Goal: Task Accomplishment & Management: Complete application form

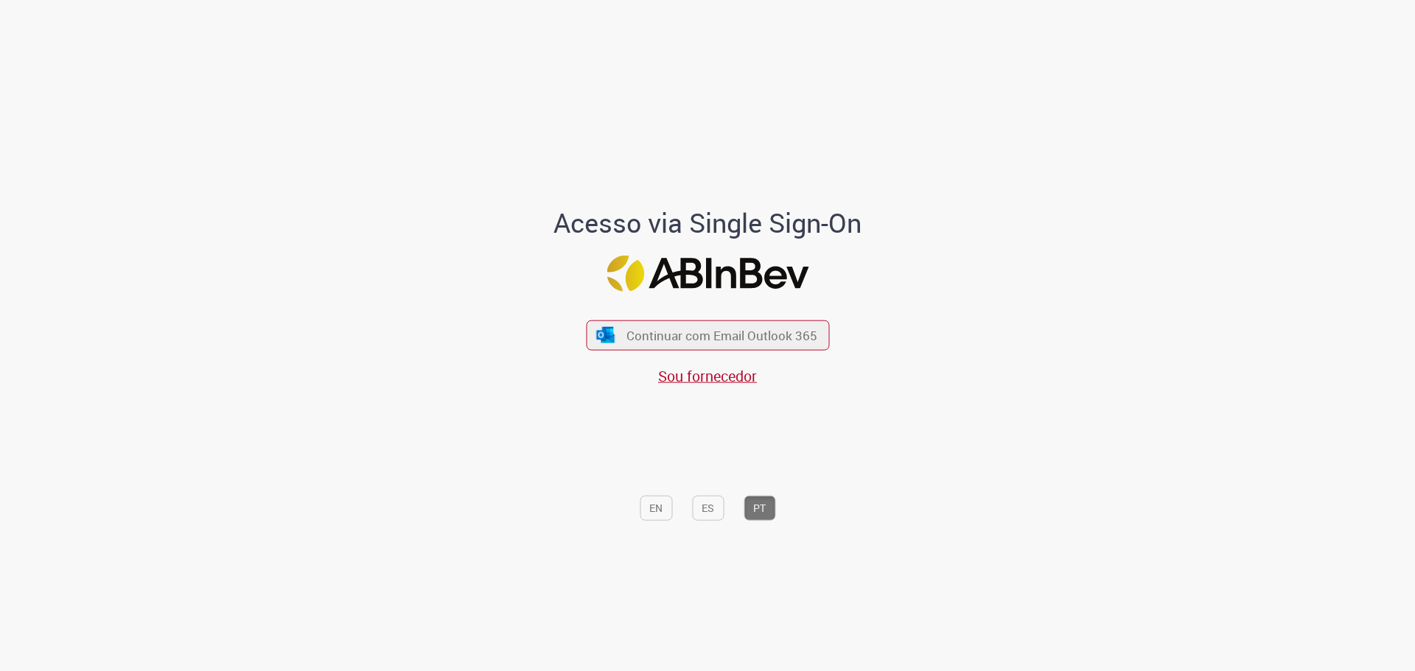
click at [736, 317] on div "Continuar com Email Outlook 365 Sou fornecedor" at bounding box center [707, 345] width 243 height 82
click at [633, 334] on span "Continuar com Email Outlook 365" at bounding box center [721, 334] width 195 height 17
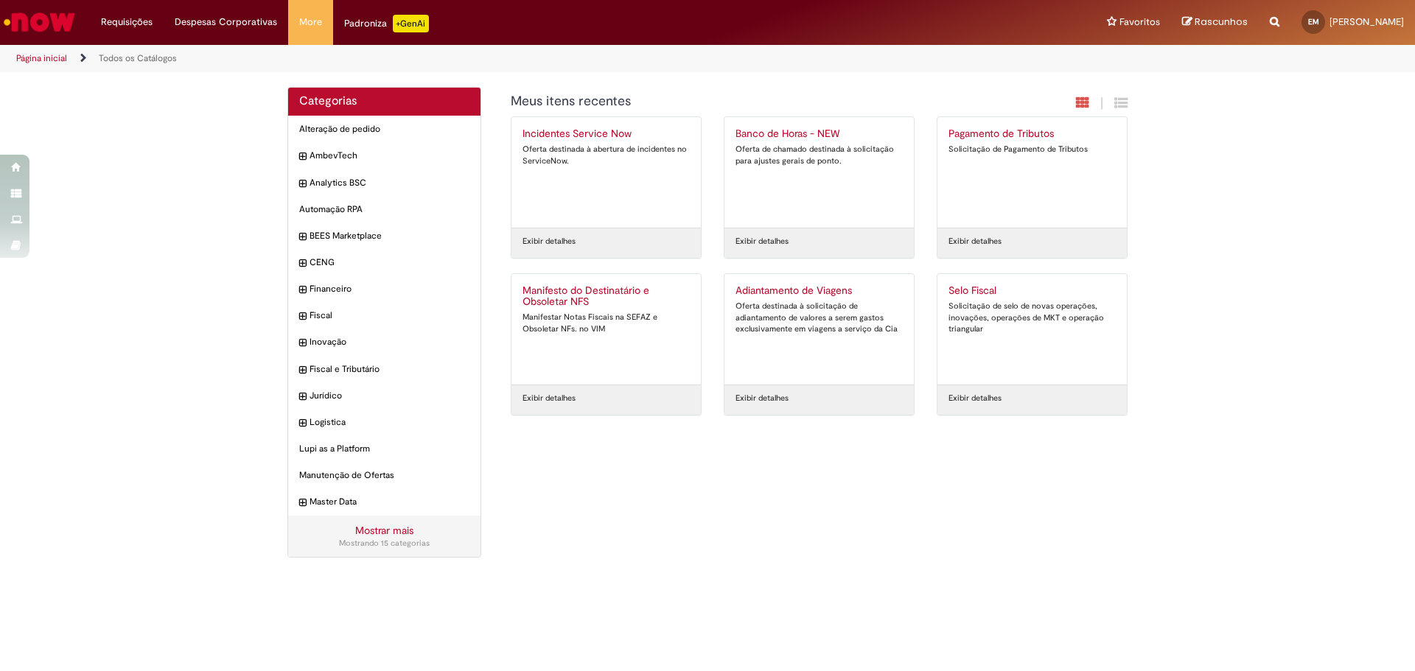
click at [383, 536] on link "Mostrar mais" at bounding box center [384, 530] width 58 height 13
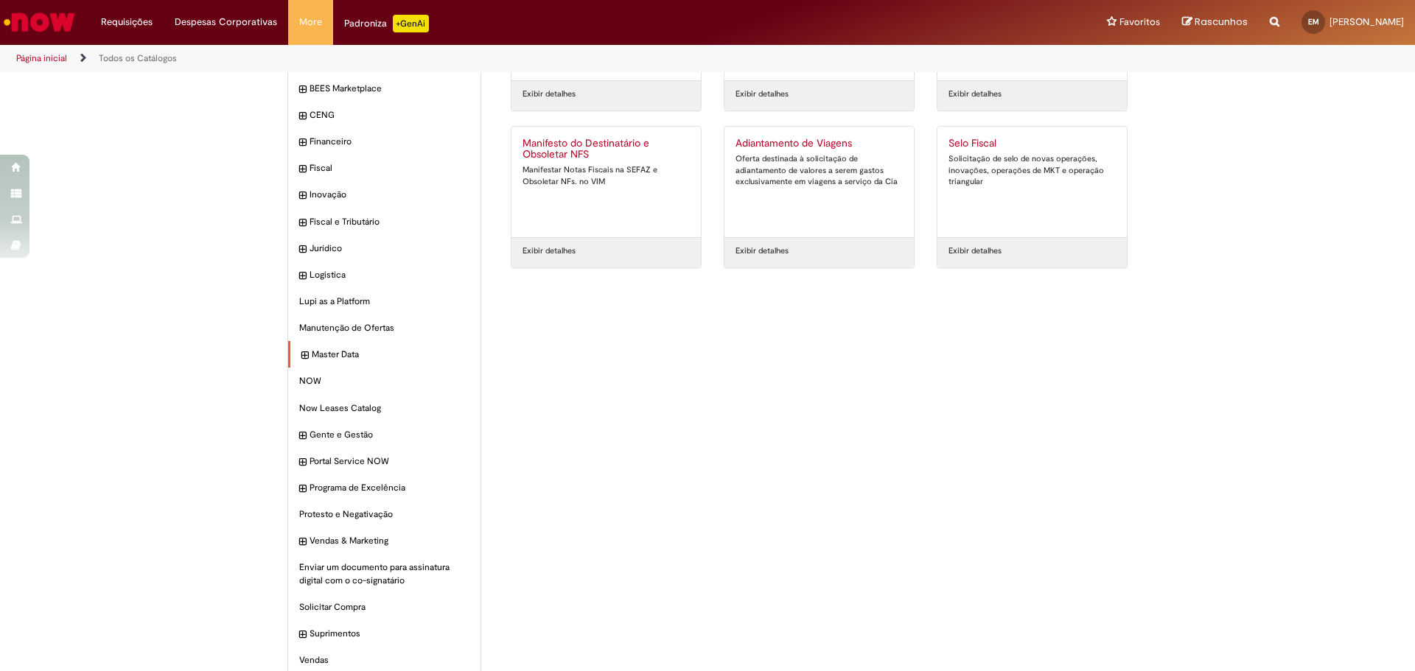
scroll to position [167, 0]
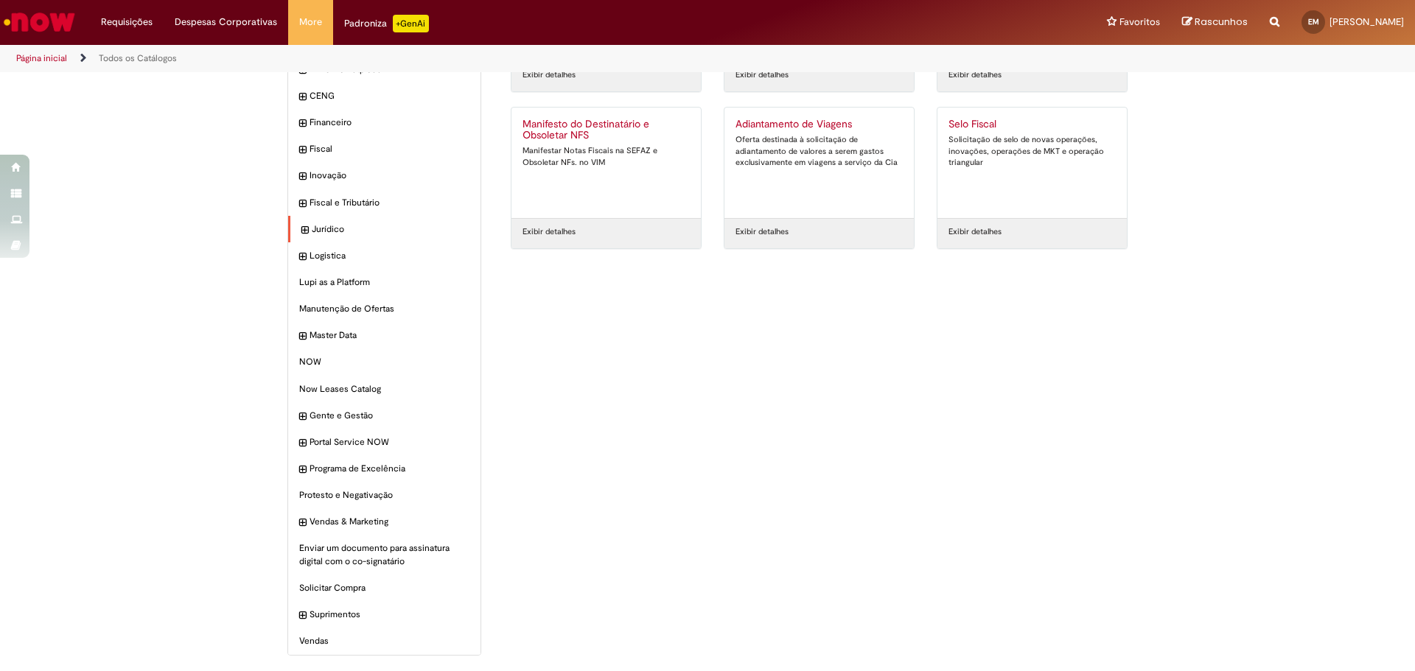
click at [301, 223] on icon "expandir categoria Jurídico" at bounding box center [304, 230] width 7 height 15
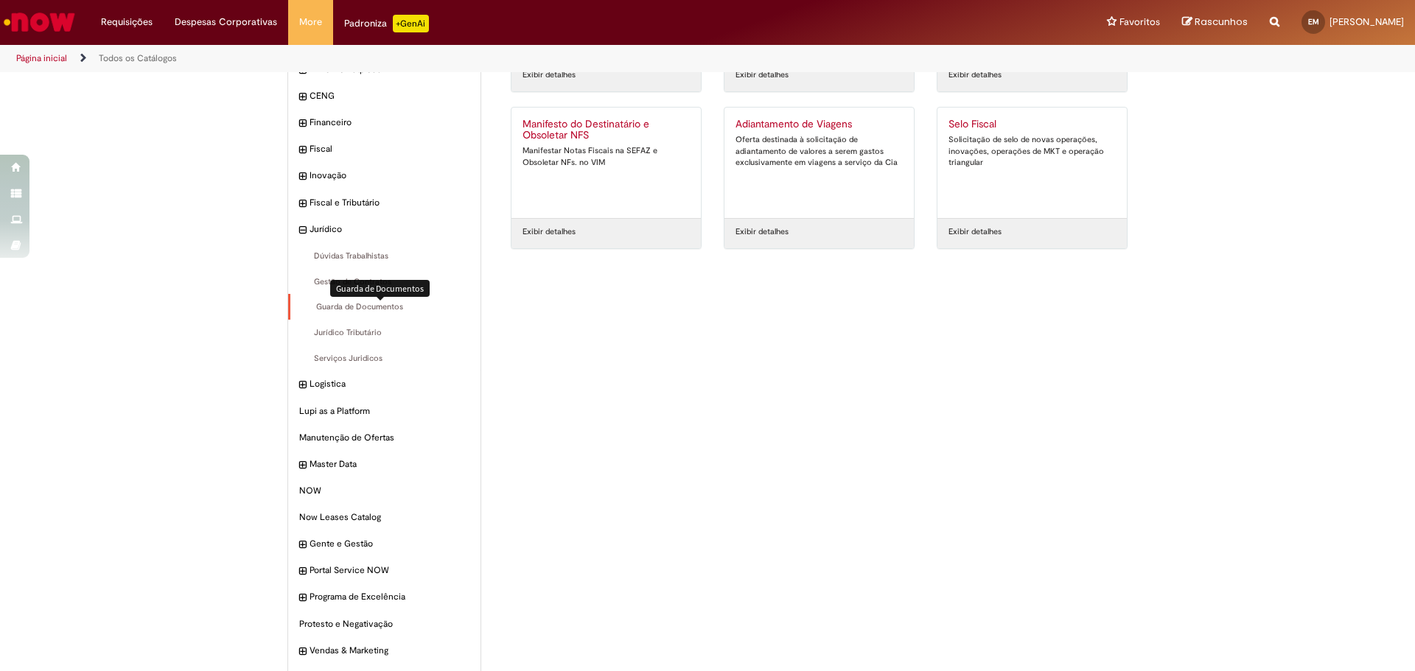
click at [360, 306] on span "Guarda de Documentos Itens" at bounding box center [385, 307] width 168 height 12
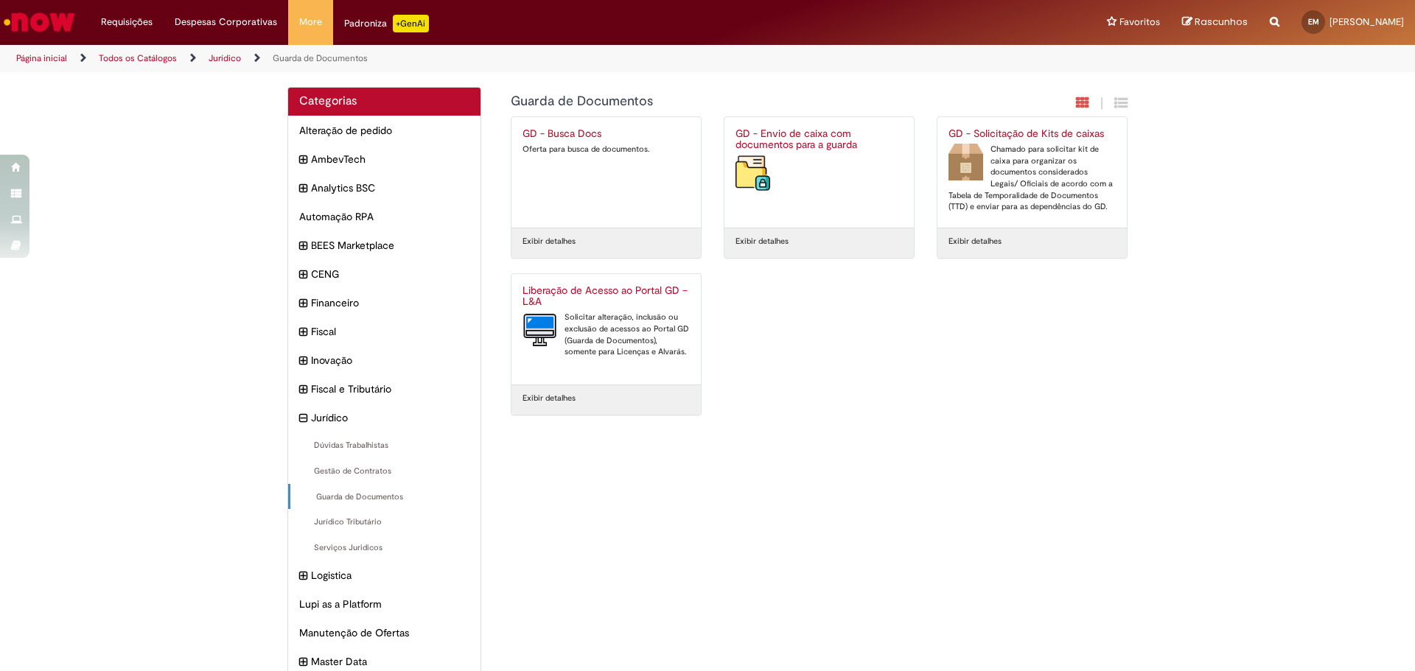
click at [592, 153] on div "Oferta para busca de documentos." at bounding box center [605, 150] width 167 height 12
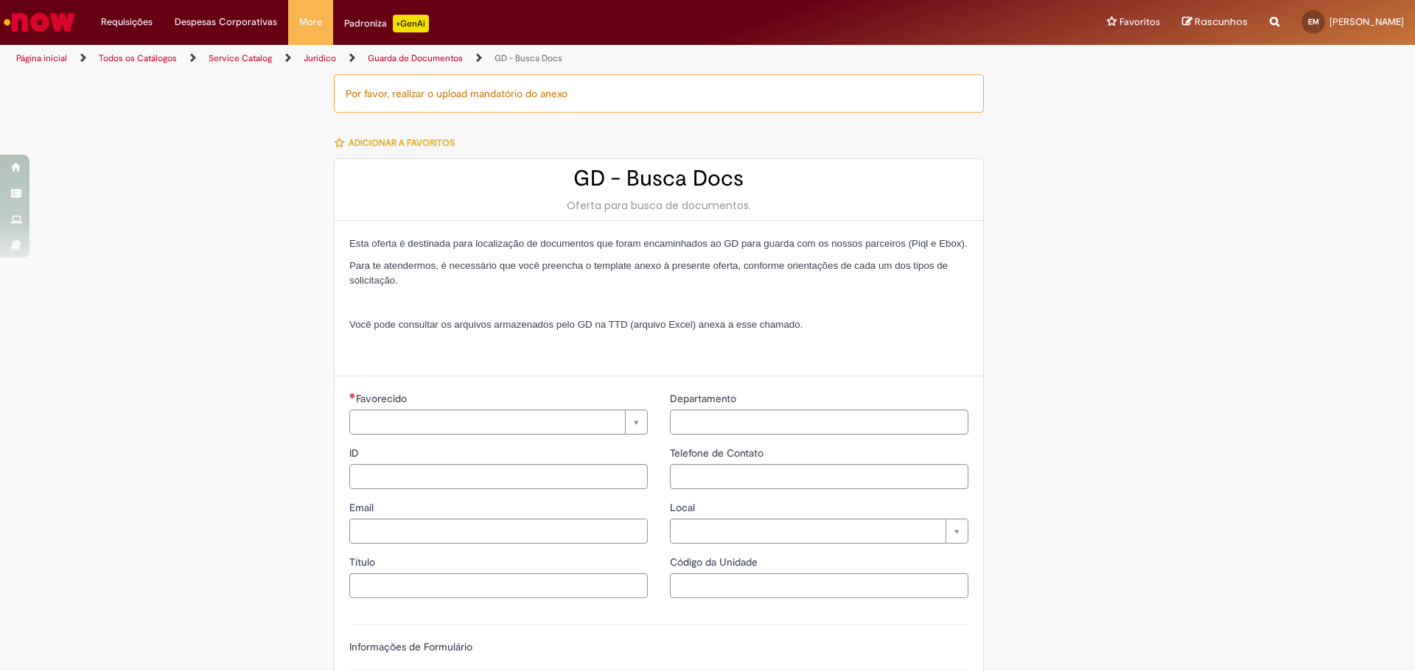
type input "**********"
type input "********"
type input "**********"
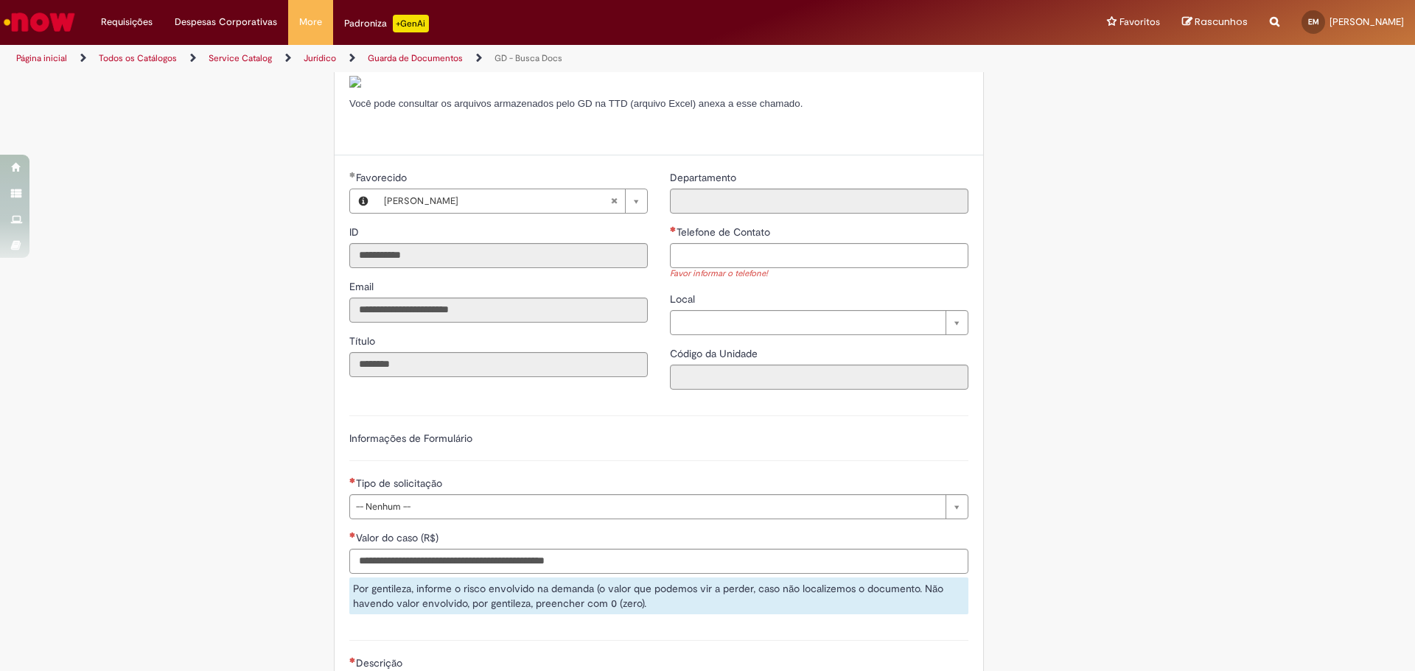
scroll to position [368, 0]
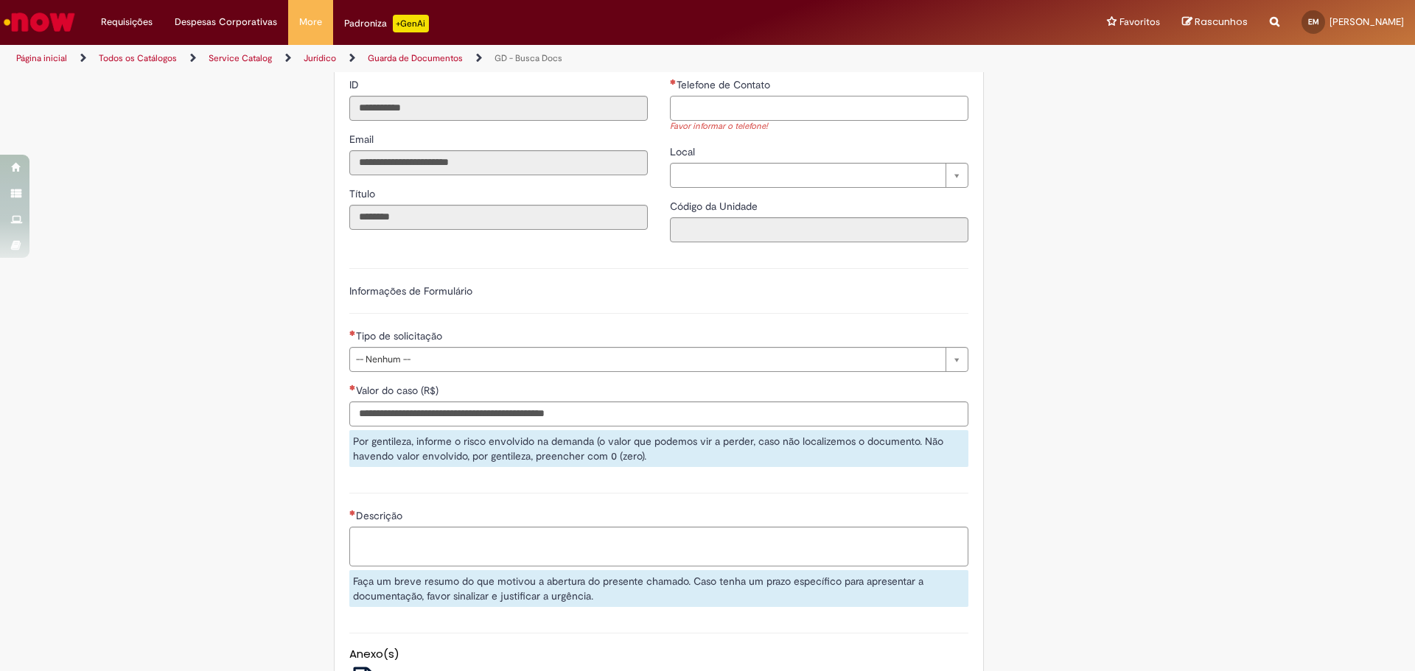
click at [715, 121] on input "Telefone de Contato" at bounding box center [819, 108] width 298 height 25
type input "**********"
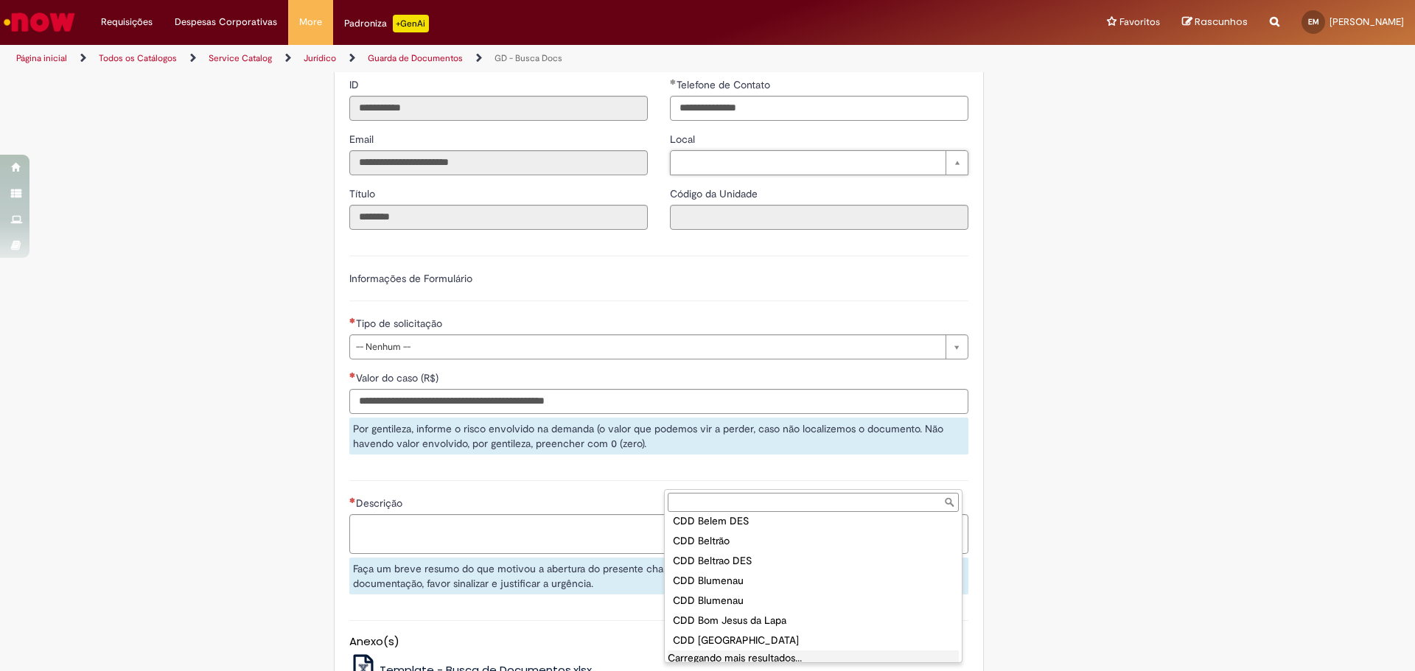
scroll to position [1863, 0]
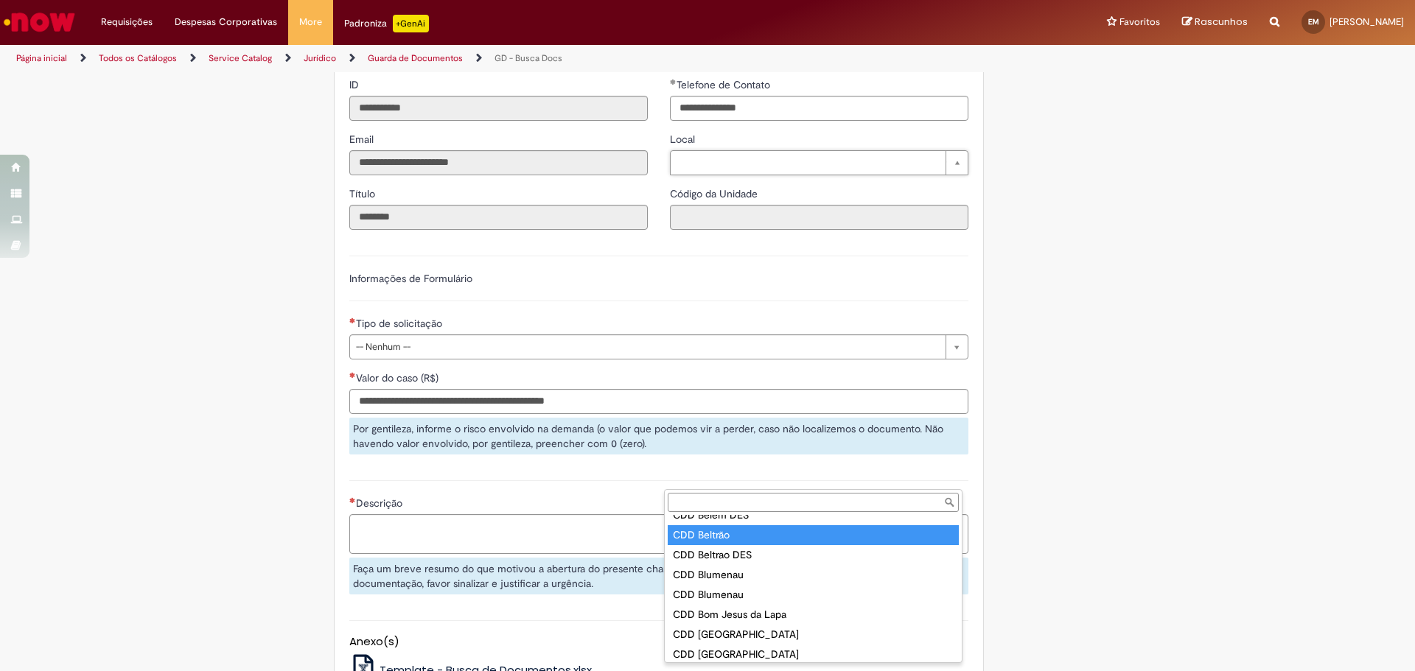
click at [739, 494] on input "Local" at bounding box center [813, 502] width 291 height 19
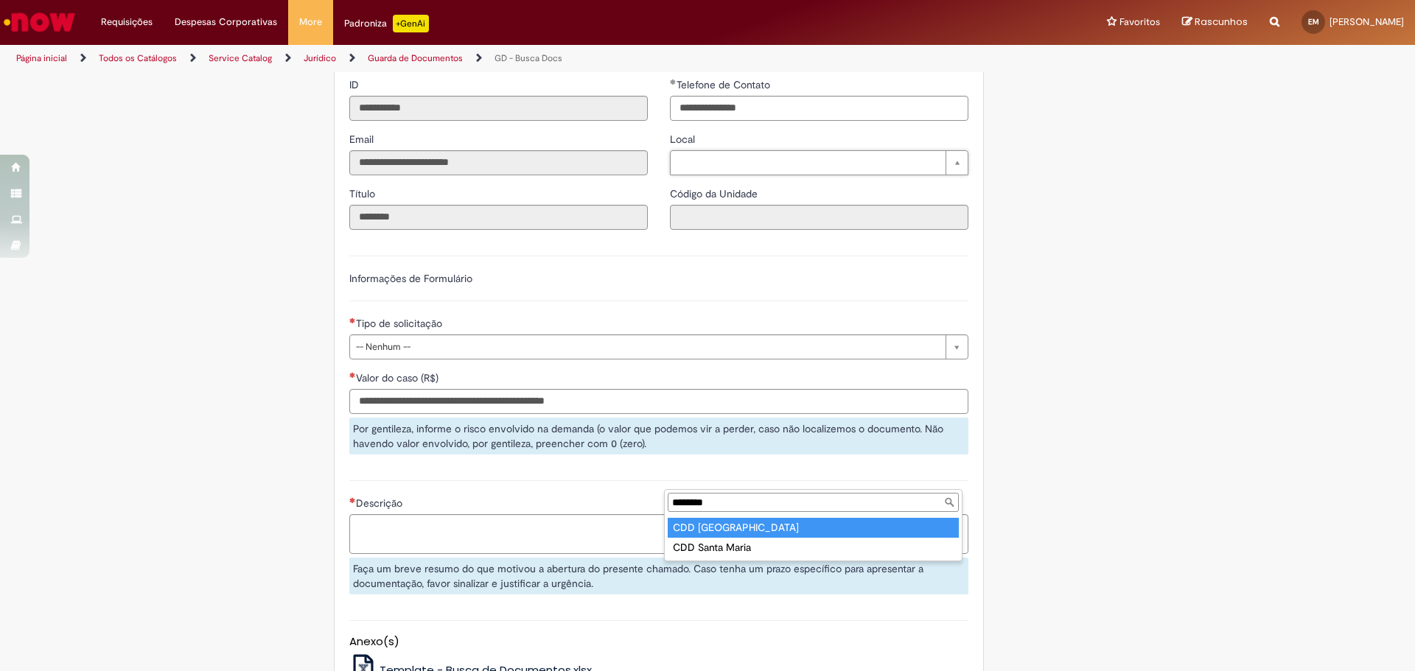
scroll to position [0, 0]
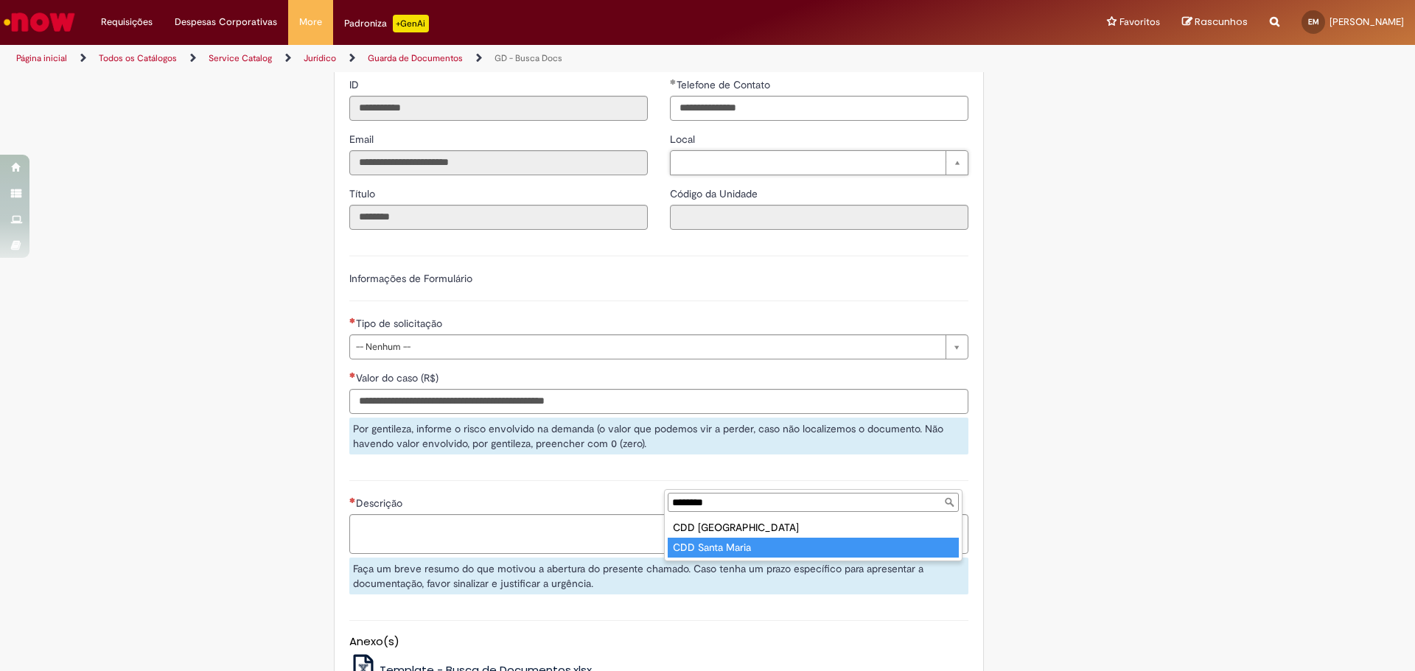
type input "********"
type input "**********"
type input "****"
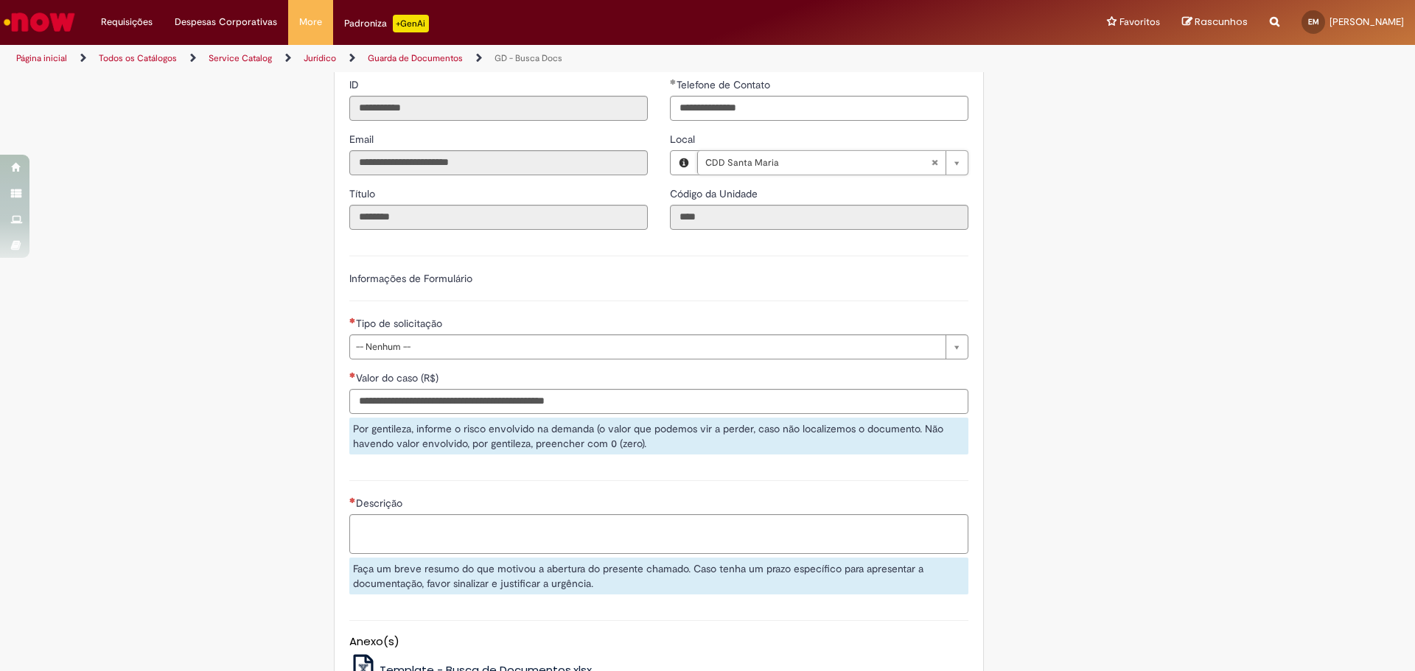
click at [1053, 515] on div "**********" at bounding box center [707, 284] width 862 height 1157
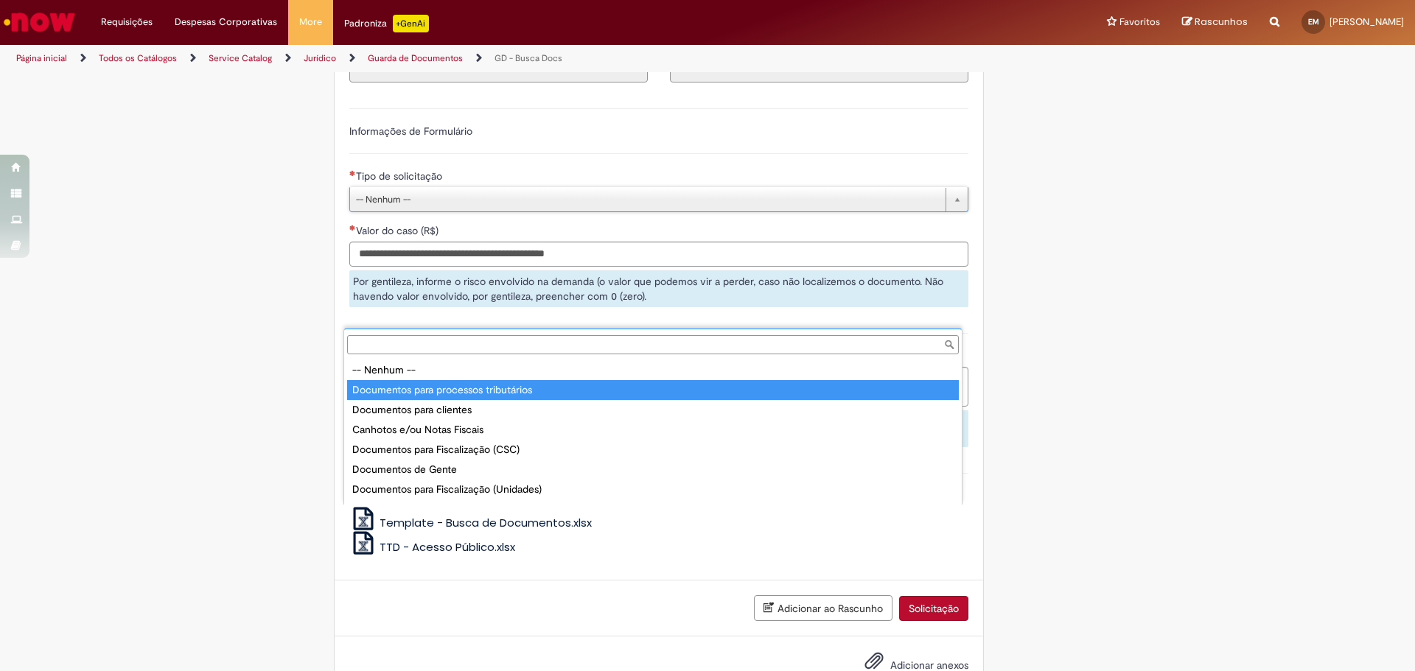
type input "**********"
select select "*"
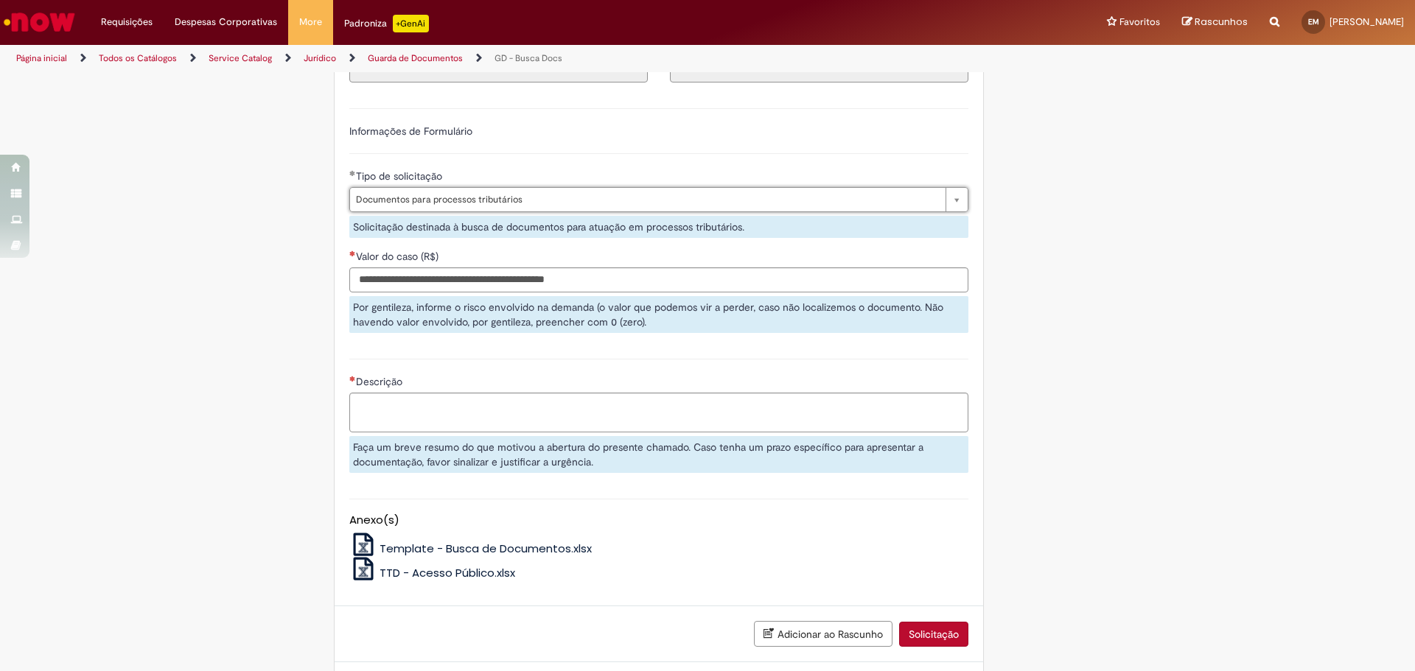
scroll to position [589, 0]
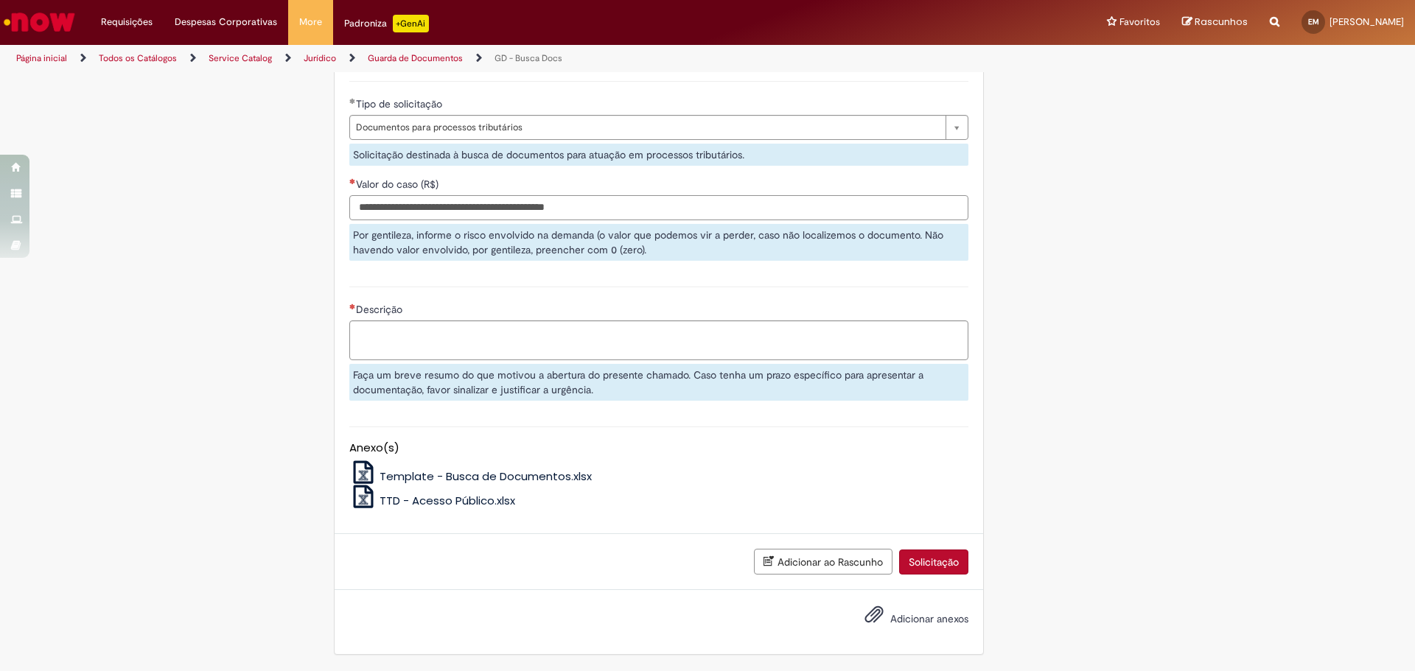
click at [653, 220] on input "Valor do caso (R$)" at bounding box center [658, 207] width 619 height 25
type input "**********"
click at [1088, 488] on div "**********" at bounding box center [707, 77] width 862 height 1183
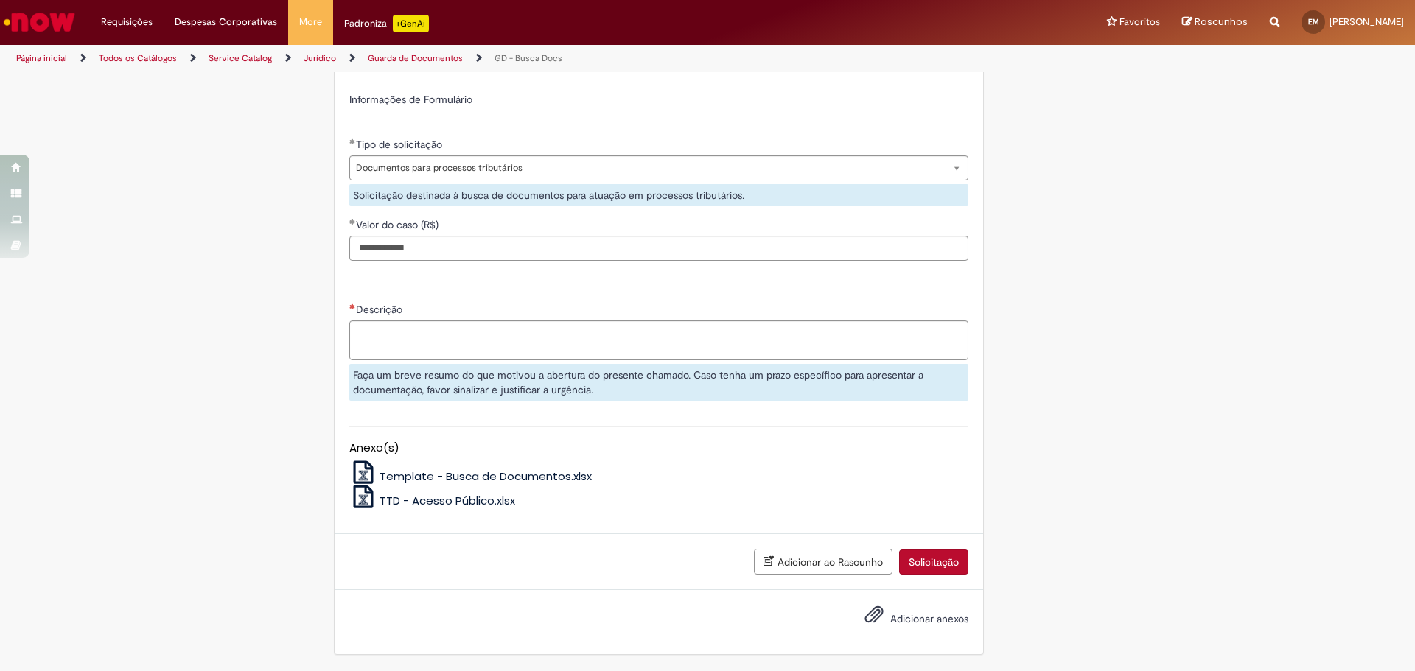
scroll to position [663, 0]
click at [399, 360] on textarea "Descrição" at bounding box center [658, 341] width 619 height 40
paste textarea "**********"
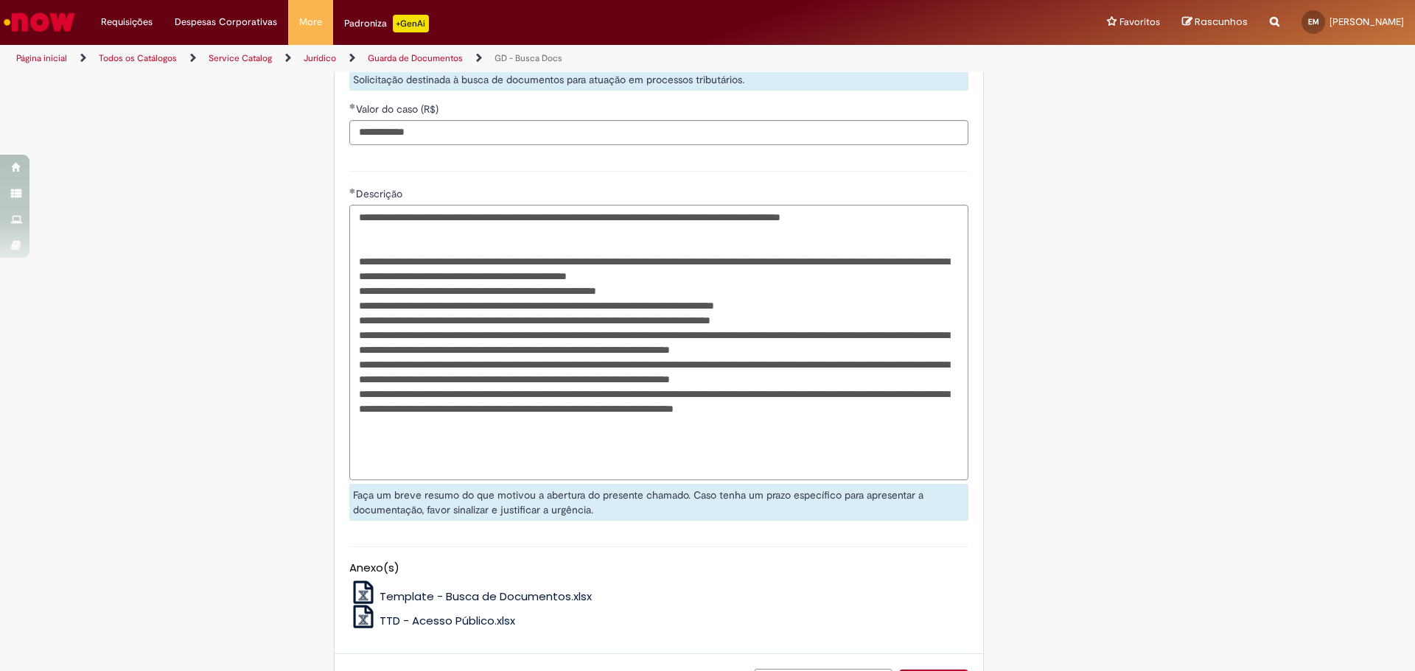
scroll to position [783, 0]
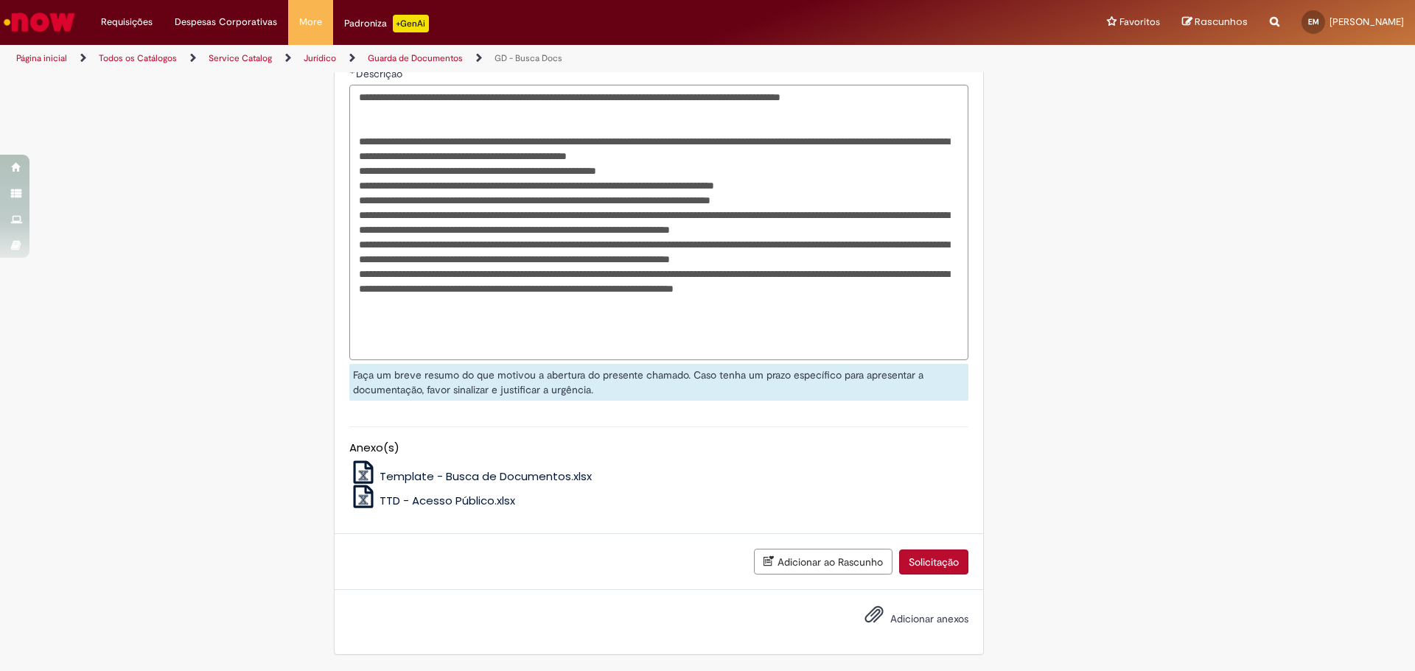
click at [718, 360] on textarea "Descrição" at bounding box center [658, 223] width 619 height 276
click at [358, 265] on textarea "Descrição" at bounding box center [658, 223] width 619 height 276
click at [354, 265] on textarea "Descrição" at bounding box center [658, 223] width 619 height 276
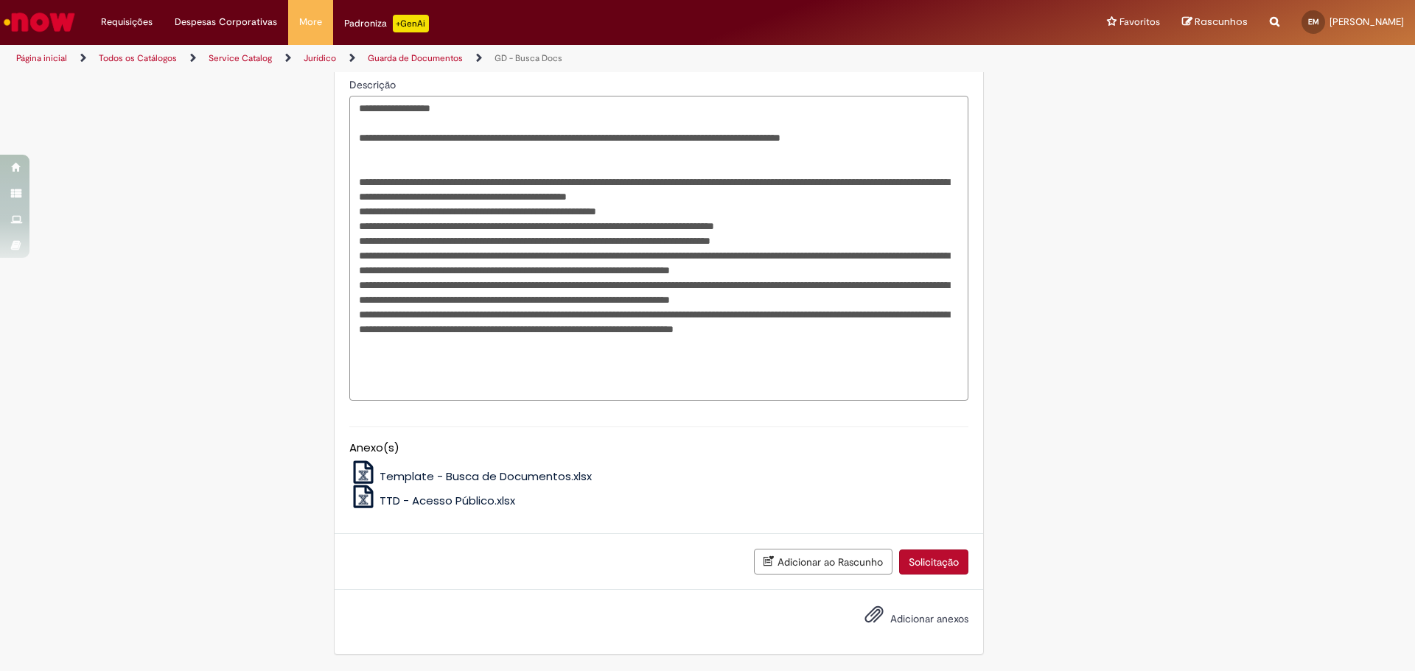
click at [470, 264] on textarea "Descrição" at bounding box center [658, 248] width 619 height 305
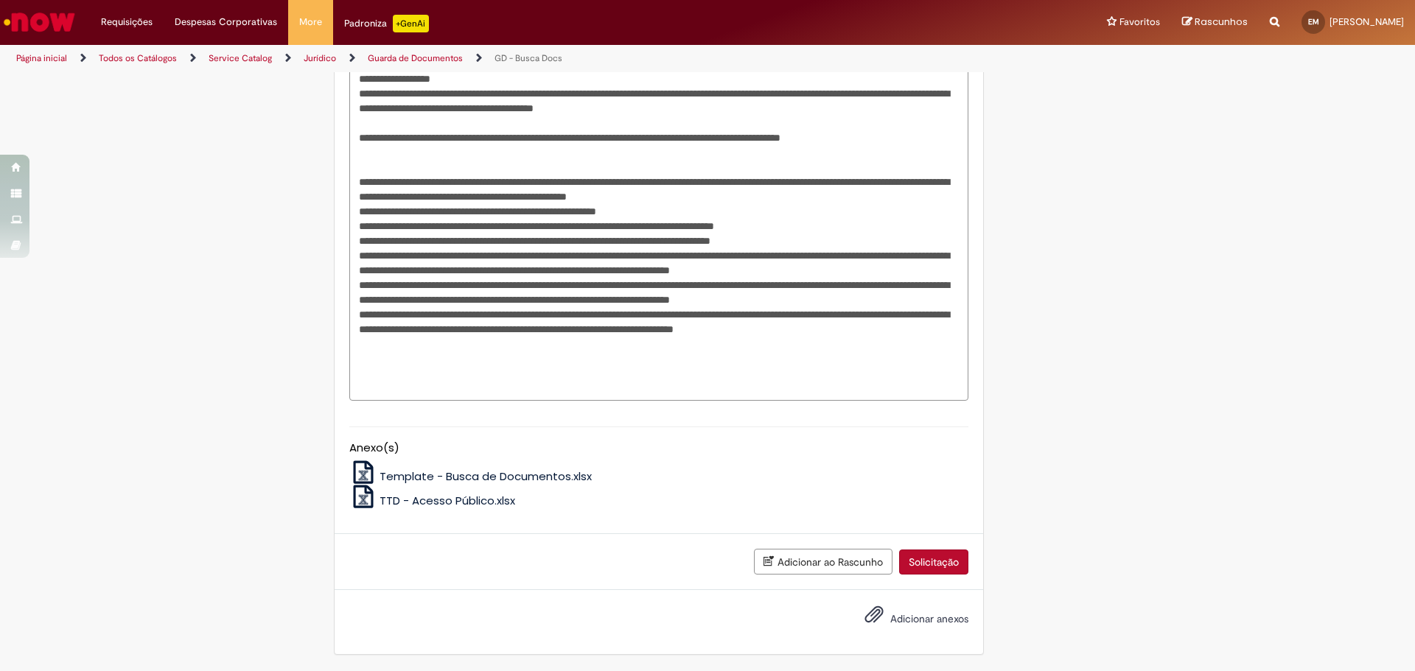
drag, startPoint x: 743, startPoint y: 300, endPoint x: 486, endPoint y: 286, distance: 257.5
click at [486, 286] on textarea "Descrição" at bounding box center [658, 233] width 619 height 335
click at [421, 368] on textarea "Descrição" at bounding box center [658, 241] width 619 height 320
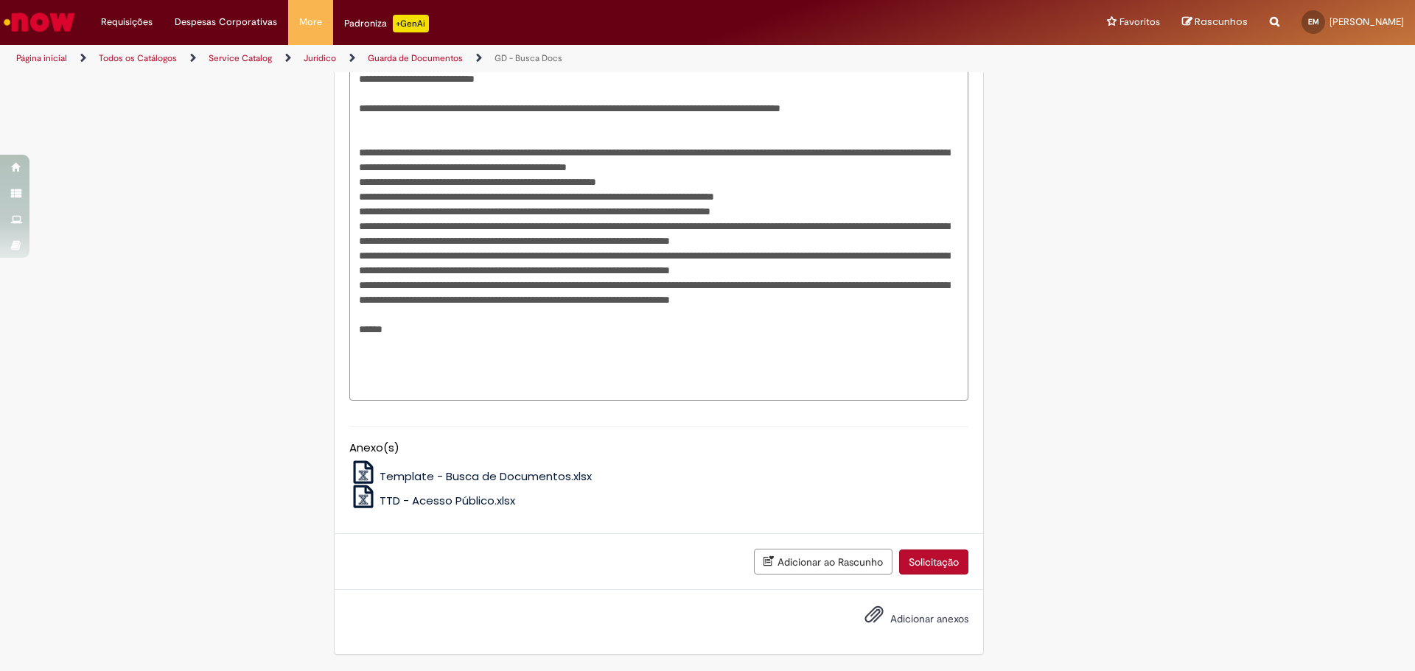
paste textarea "**********"
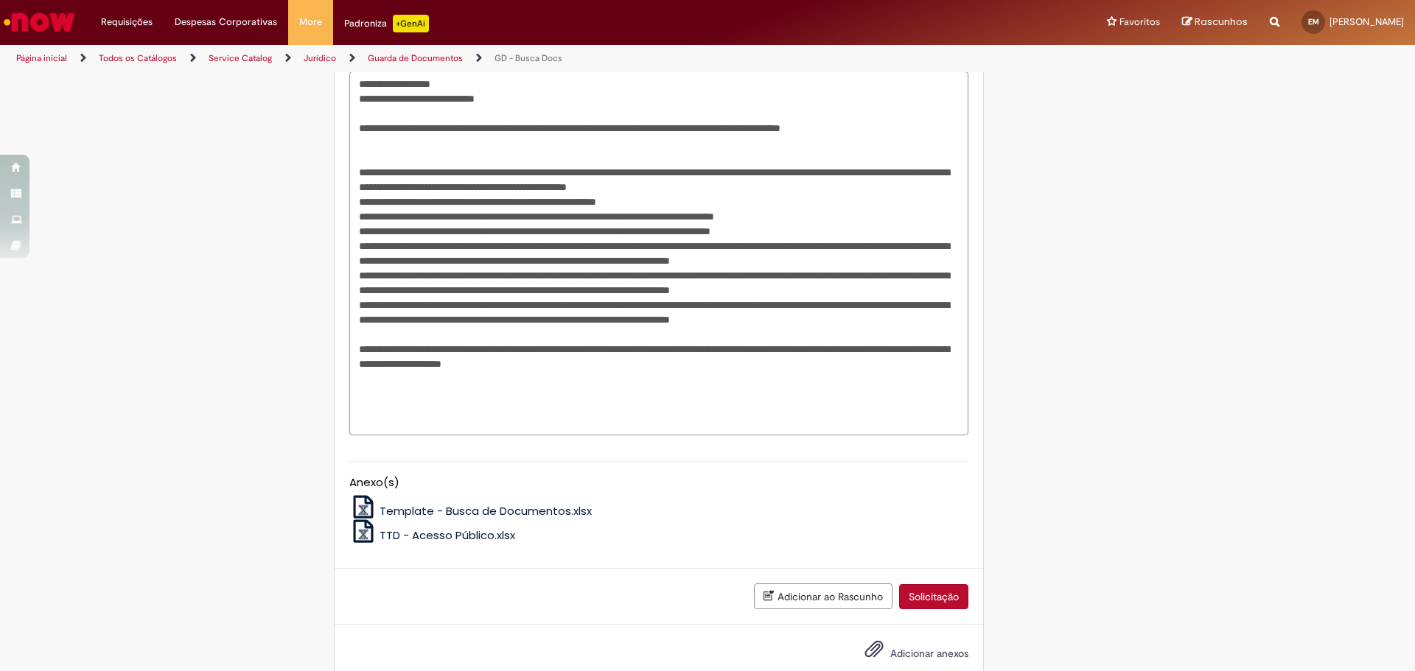
scroll to position [958, 0]
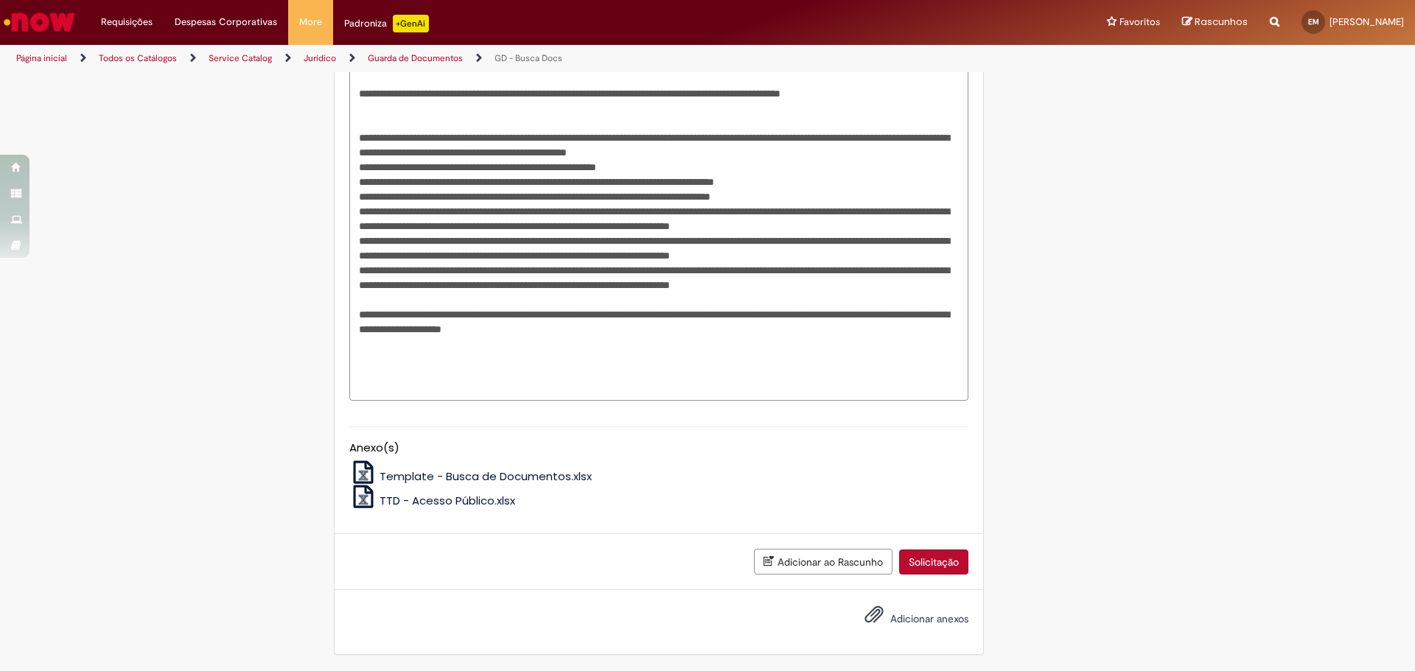
type textarea "**********"
click at [432, 480] on span "Template - Busca de Documentos.xlsx" at bounding box center [485, 476] width 212 height 15
click at [460, 505] on span "TTD - Acesso Público.xlsx" at bounding box center [447, 500] width 136 height 15
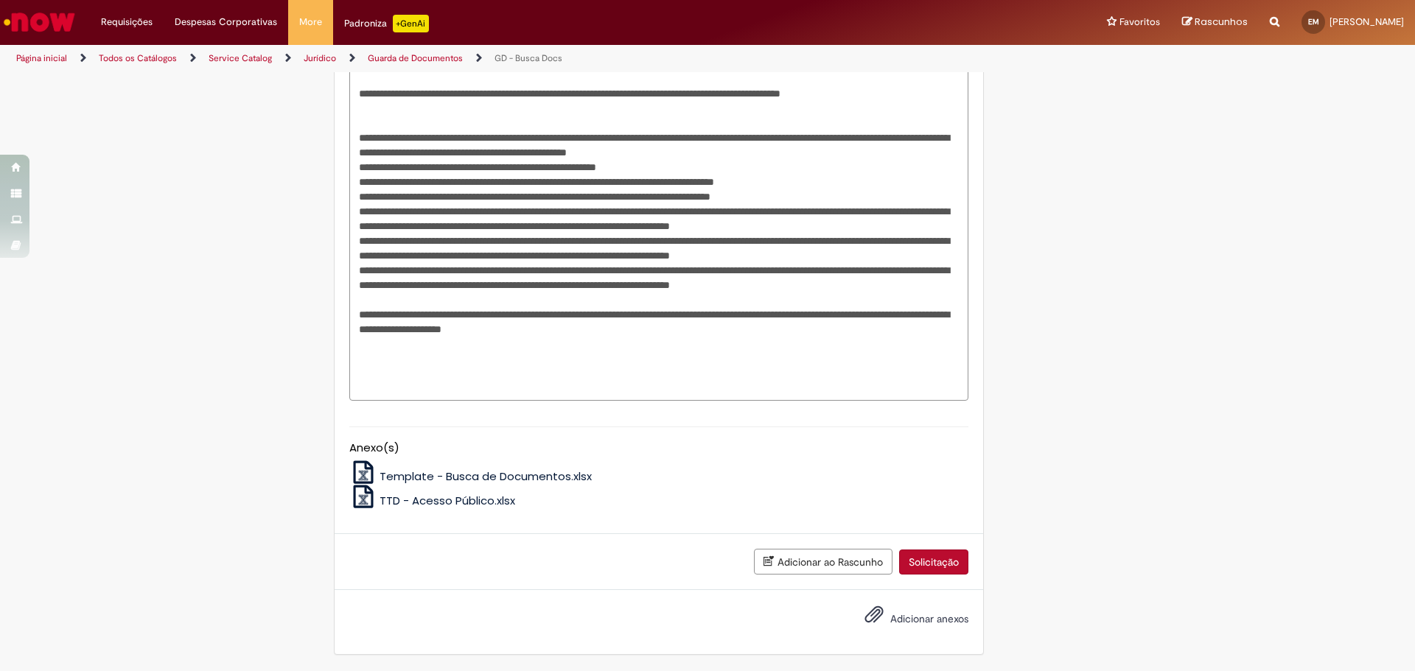
click at [472, 149] on textarea "Descrição" at bounding box center [658, 219] width 619 height 364
drag, startPoint x: 585, startPoint y: 133, endPoint x: 676, endPoint y: 135, distance: 91.4
click at [676, 135] on textarea "Descrição" at bounding box center [658, 219] width 619 height 364
drag, startPoint x: 371, startPoint y: 136, endPoint x: 432, endPoint y: 137, distance: 61.2
click at [432, 137] on textarea "Descrição" at bounding box center [658, 219] width 619 height 364
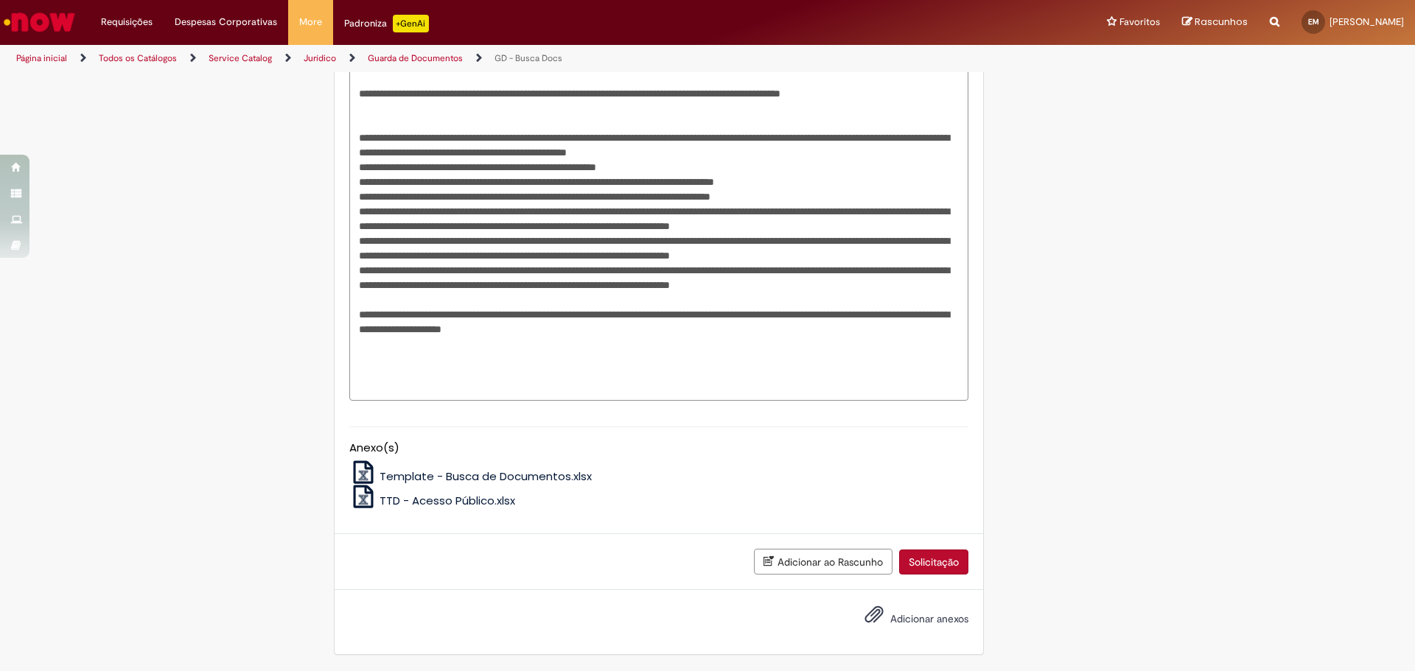
drag, startPoint x: 707, startPoint y: 139, endPoint x: 836, endPoint y: 133, distance: 129.1
click at [836, 133] on textarea "Descrição" at bounding box center [658, 219] width 619 height 364
drag, startPoint x: 365, startPoint y: 166, endPoint x: 388, endPoint y: 169, distance: 23.1
click at [388, 169] on textarea "Descrição" at bounding box center [658, 219] width 619 height 364
drag, startPoint x: 586, startPoint y: 135, endPoint x: 679, endPoint y: 137, distance: 92.1
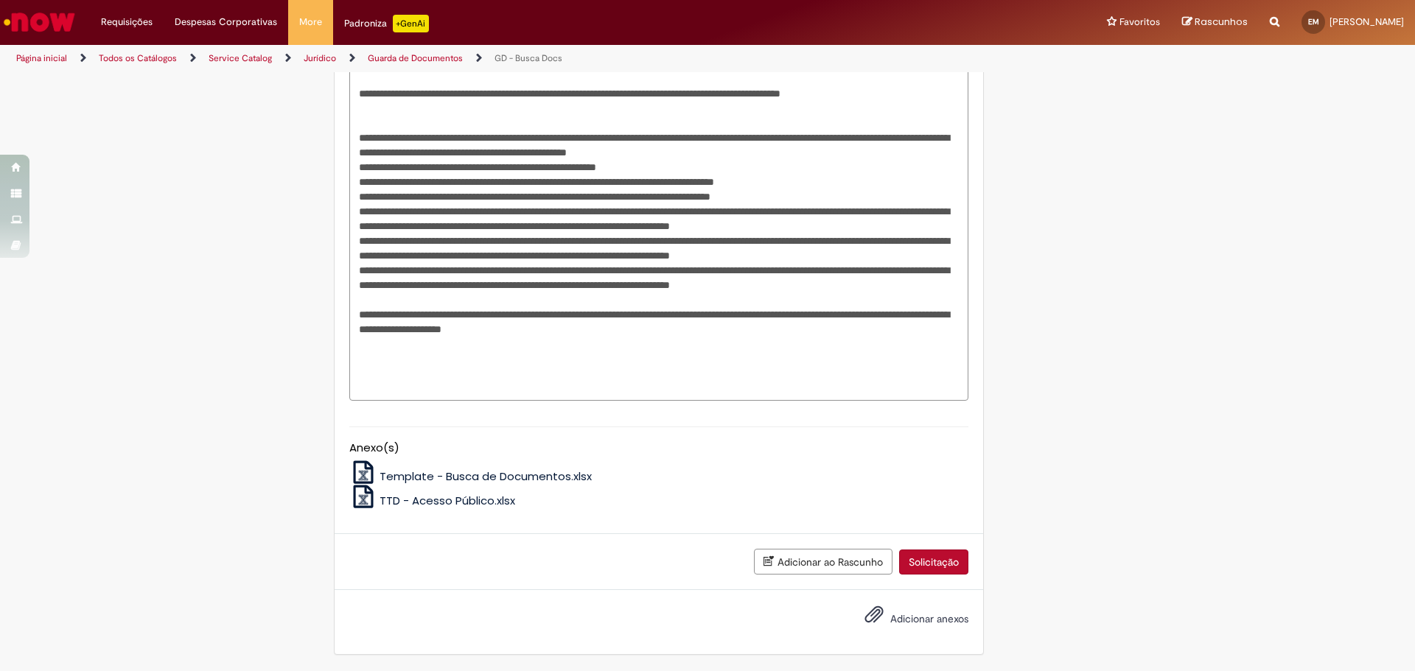
click at [679, 137] on textarea "Descrição" at bounding box center [658, 219] width 619 height 364
drag, startPoint x: 469, startPoint y: 169, endPoint x: 572, endPoint y: 171, distance: 102.4
click at [572, 171] on textarea "Descrição" at bounding box center [658, 219] width 619 height 364
drag, startPoint x: 363, startPoint y: 183, endPoint x: 399, endPoint y: 185, distance: 36.1
click at [399, 185] on textarea "Descrição" at bounding box center [658, 219] width 619 height 364
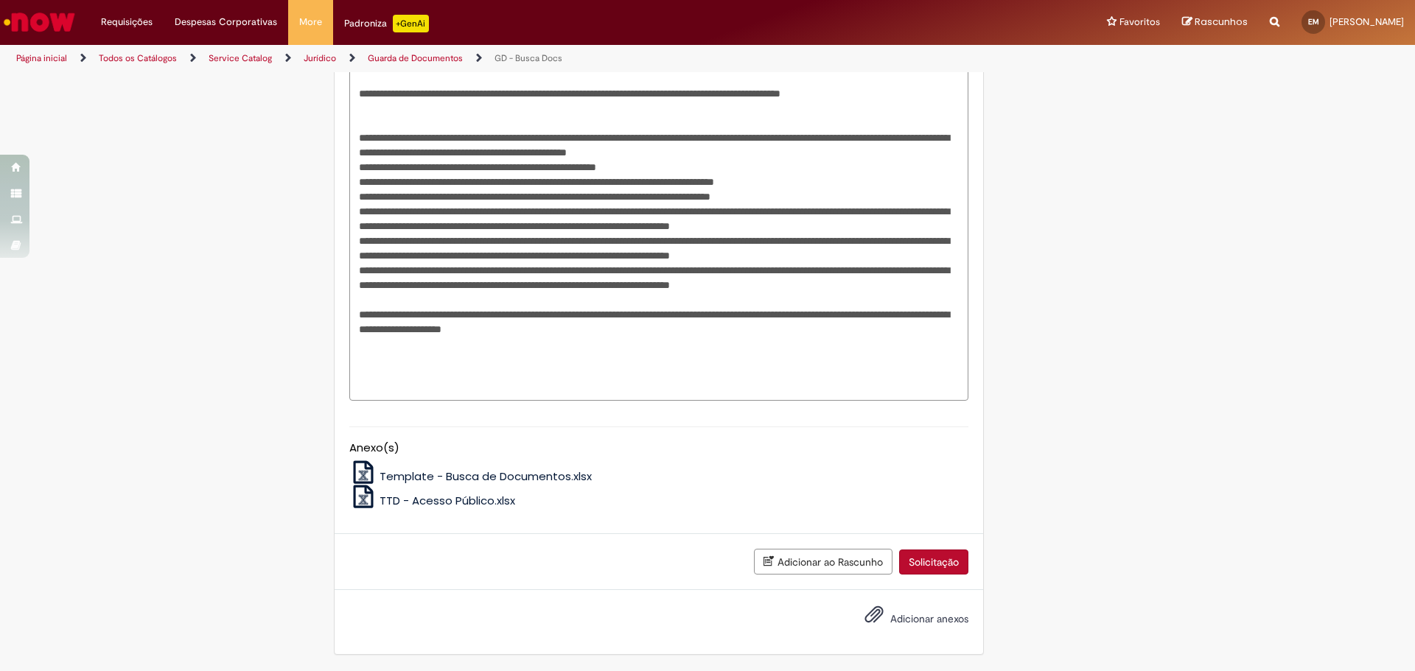
click at [364, 180] on textarea "Descrição" at bounding box center [658, 219] width 619 height 364
drag, startPoint x: 365, startPoint y: 183, endPoint x: 802, endPoint y: 184, distance: 437.7
click at [802, 184] on textarea "Descrição" at bounding box center [658, 219] width 619 height 364
drag, startPoint x: 366, startPoint y: 197, endPoint x: 800, endPoint y: 198, distance: 434.0
click at [800, 198] on textarea "Descrição" at bounding box center [658, 219] width 619 height 364
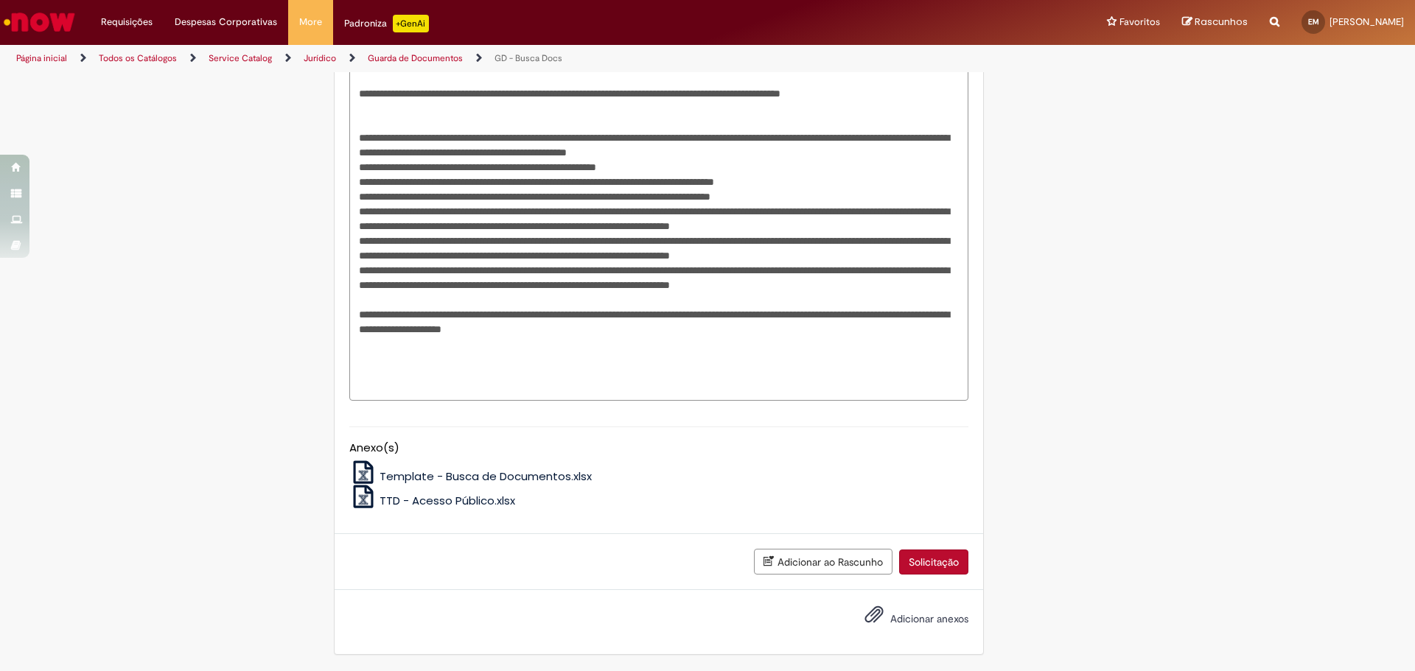
drag, startPoint x: 367, startPoint y: 211, endPoint x: 381, endPoint y: 246, distance: 38.0
click at [381, 246] on textarea "Descrição" at bounding box center [658, 219] width 619 height 364
click at [369, 267] on textarea "Descrição" at bounding box center [658, 219] width 619 height 364
drag, startPoint x: 365, startPoint y: 252, endPoint x: 373, endPoint y: 286, distance: 34.7
click at [373, 286] on textarea "Descrição" at bounding box center [658, 219] width 619 height 364
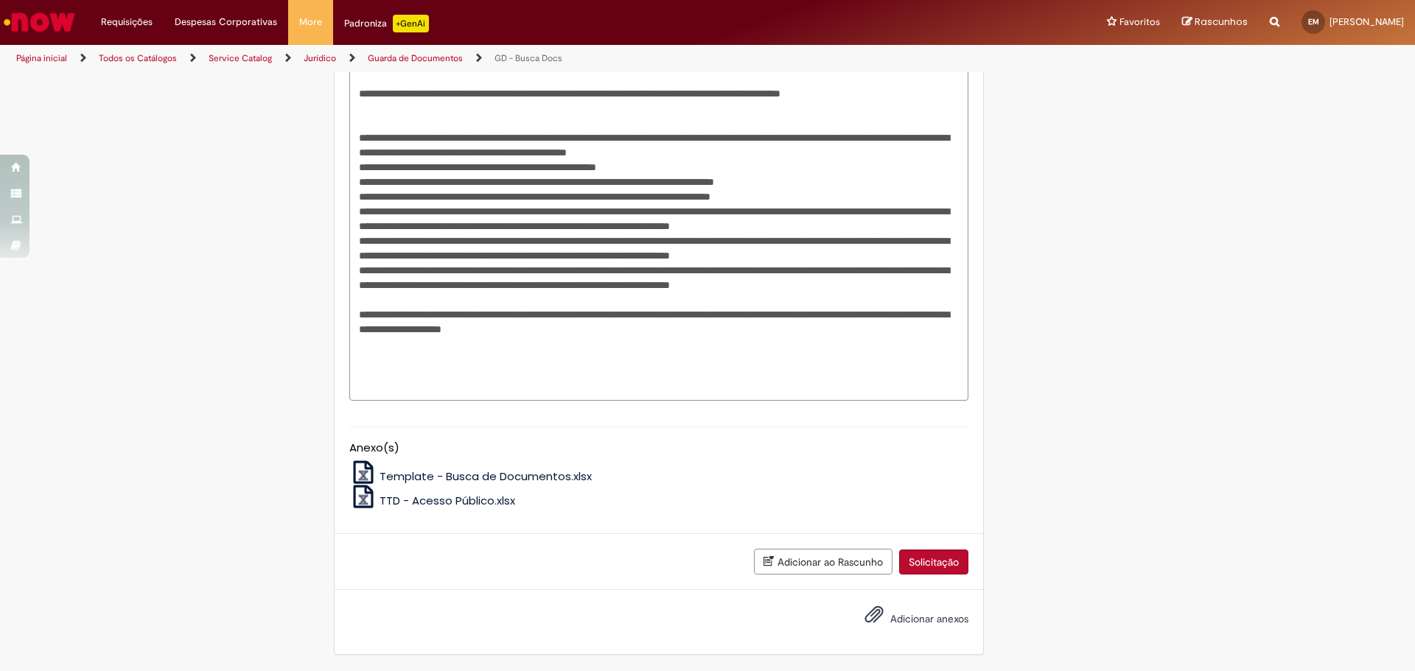
drag, startPoint x: 364, startPoint y: 302, endPoint x: 404, endPoint y: 340, distance: 55.3
click at [404, 340] on textarea "Descrição" at bounding box center [658, 219] width 619 height 364
drag, startPoint x: 363, startPoint y: 132, endPoint x: 815, endPoint y: 153, distance: 452.9
click at [815, 153] on textarea "Descrição" at bounding box center [658, 219] width 619 height 364
drag, startPoint x: 693, startPoint y: 172, endPoint x: 365, endPoint y: 167, distance: 327.9
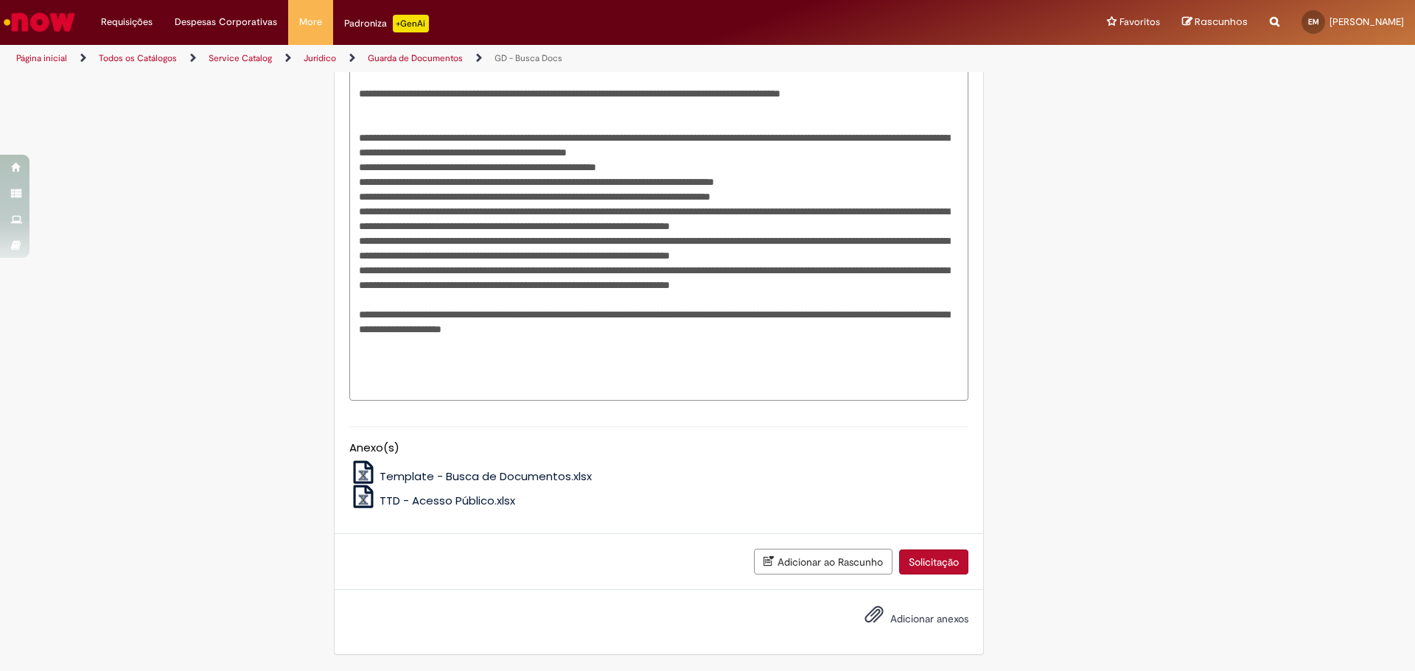
click at [365, 167] on textarea "Descrição" at bounding box center [658, 219] width 619 height 364
drag, startPoint x: 806, startPoint y: 180, endPoint x: 367, endPoint y: 184, distance: 439.1
click at [367, 184] on textarea "Descrição" at bounding box center [658, 219] width 619 height 364
click at [895, 614] on span "Adicionar anexos" at bounding box center [929, 618] width 78 height 13
click at [0, 0] on input "Adicionar anexos" at bounding box center [0, 0] width 0 height 0
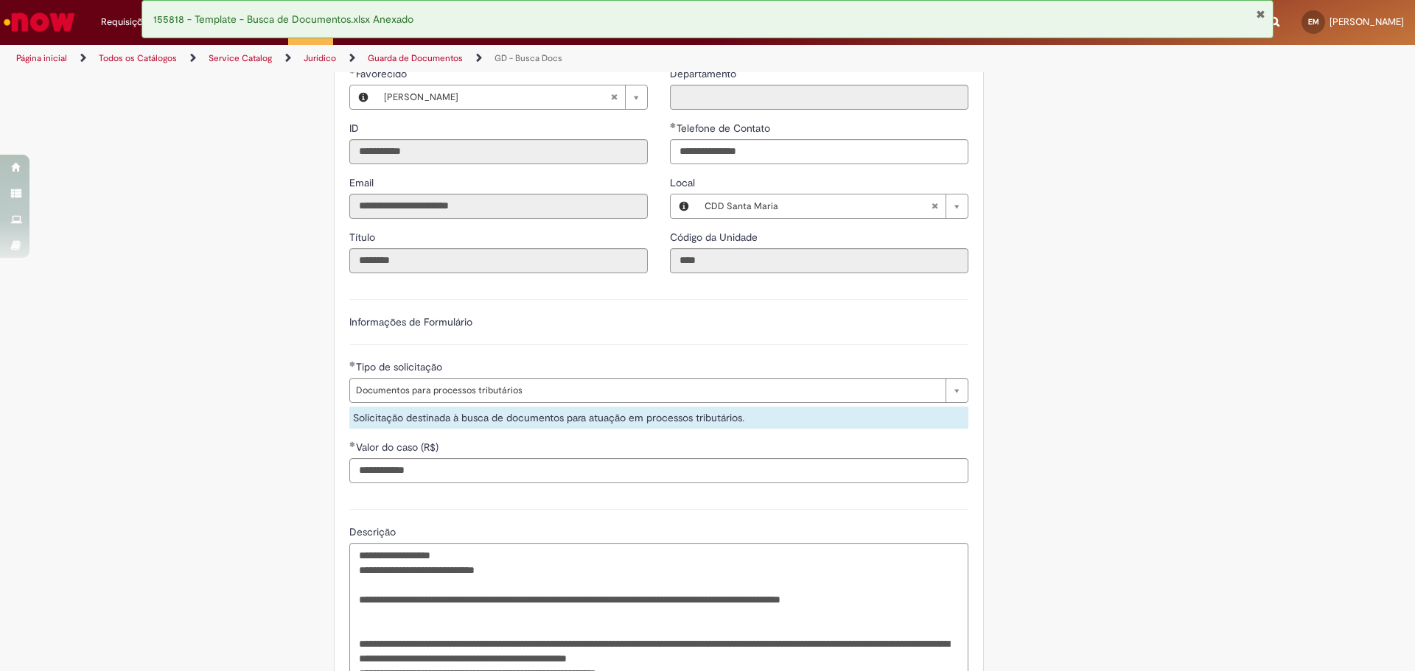
scroll to position [442, 0]
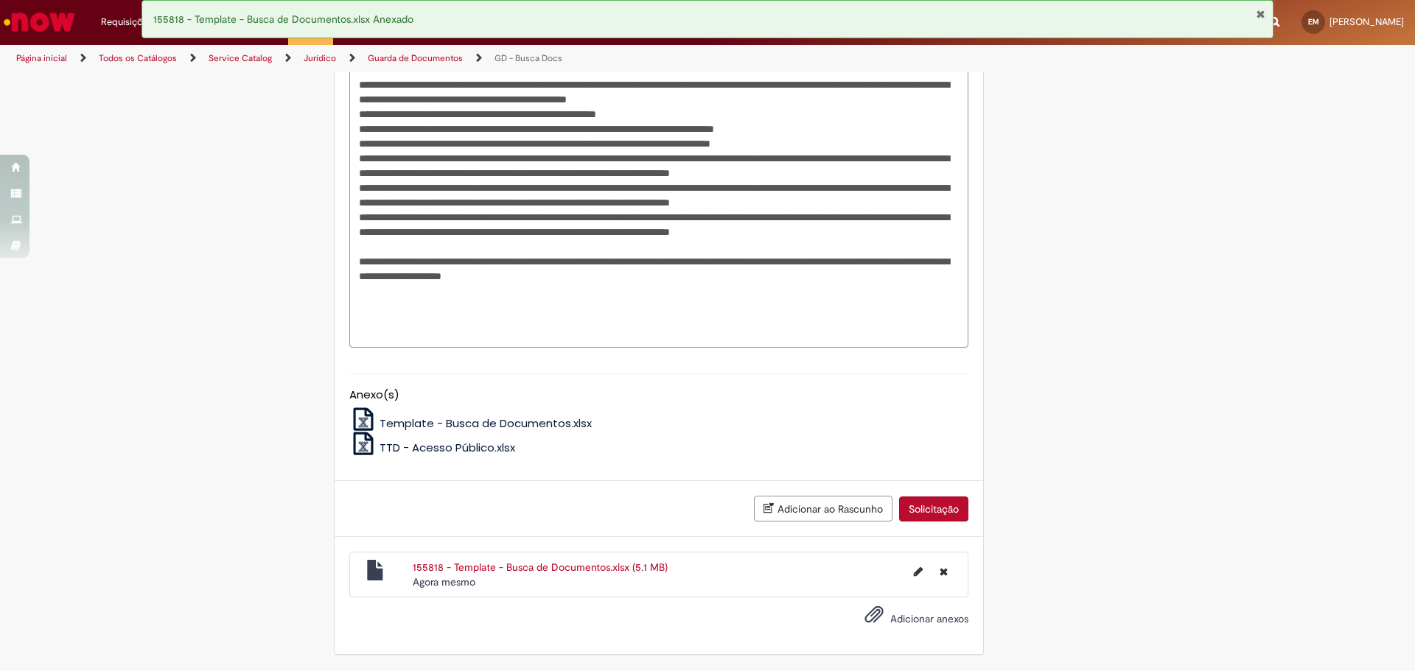
scroll to position [1201, 0]
click at [938, 505] on button "Solicitação" at bounding box center [933, 509] width 69 height 25
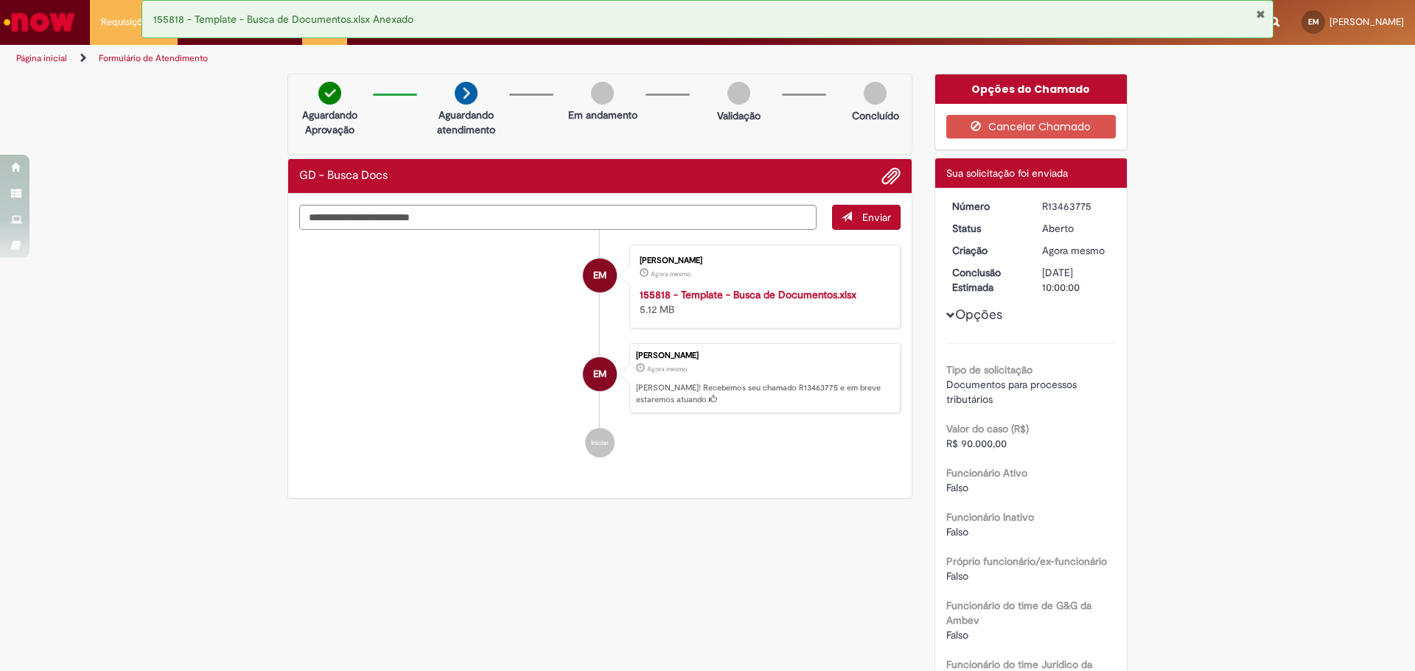
drag, startPoint x: 1037, startPoint y: 203, endPoint x: 1088, endPoint y: 210, distance: 51.4
click at [1088, 210] on div "R13463775" at bounding box center [1076, 206] width 69 height 15
copy div "R13463775"
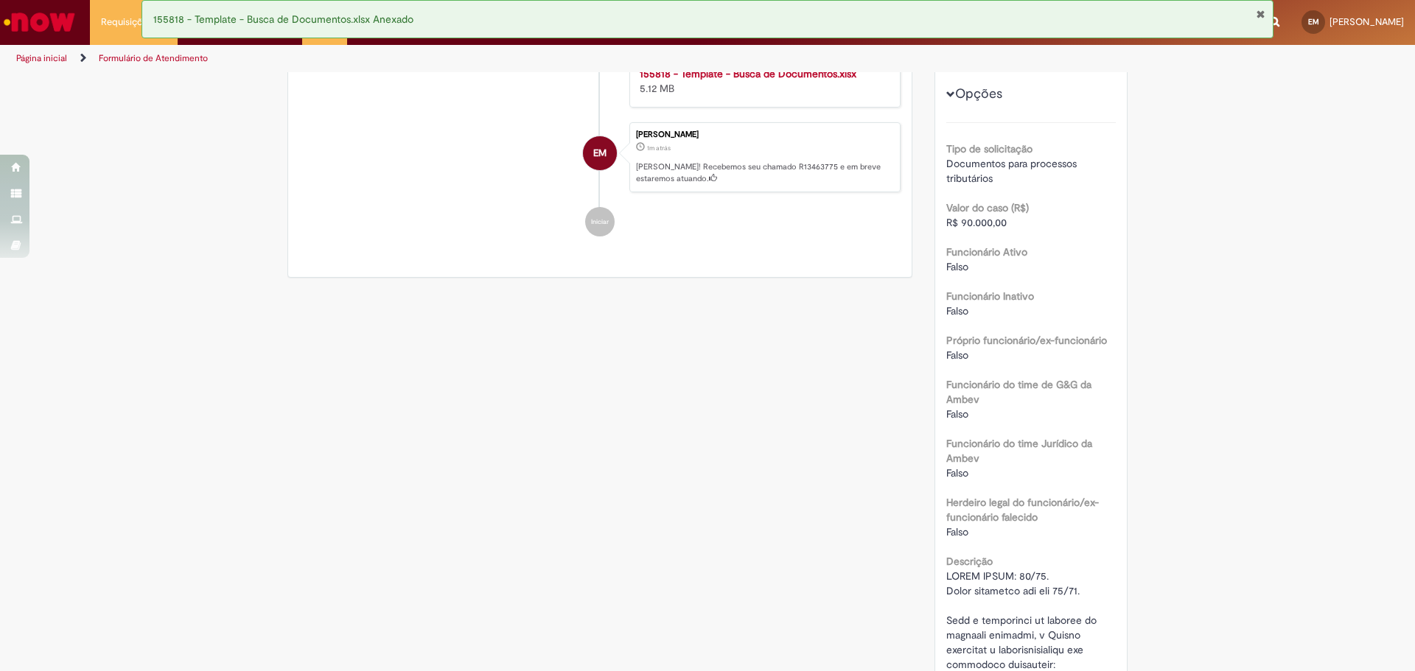
scroll to position [368, 0]
